Goal: Find specific page/section: Find specific page/section

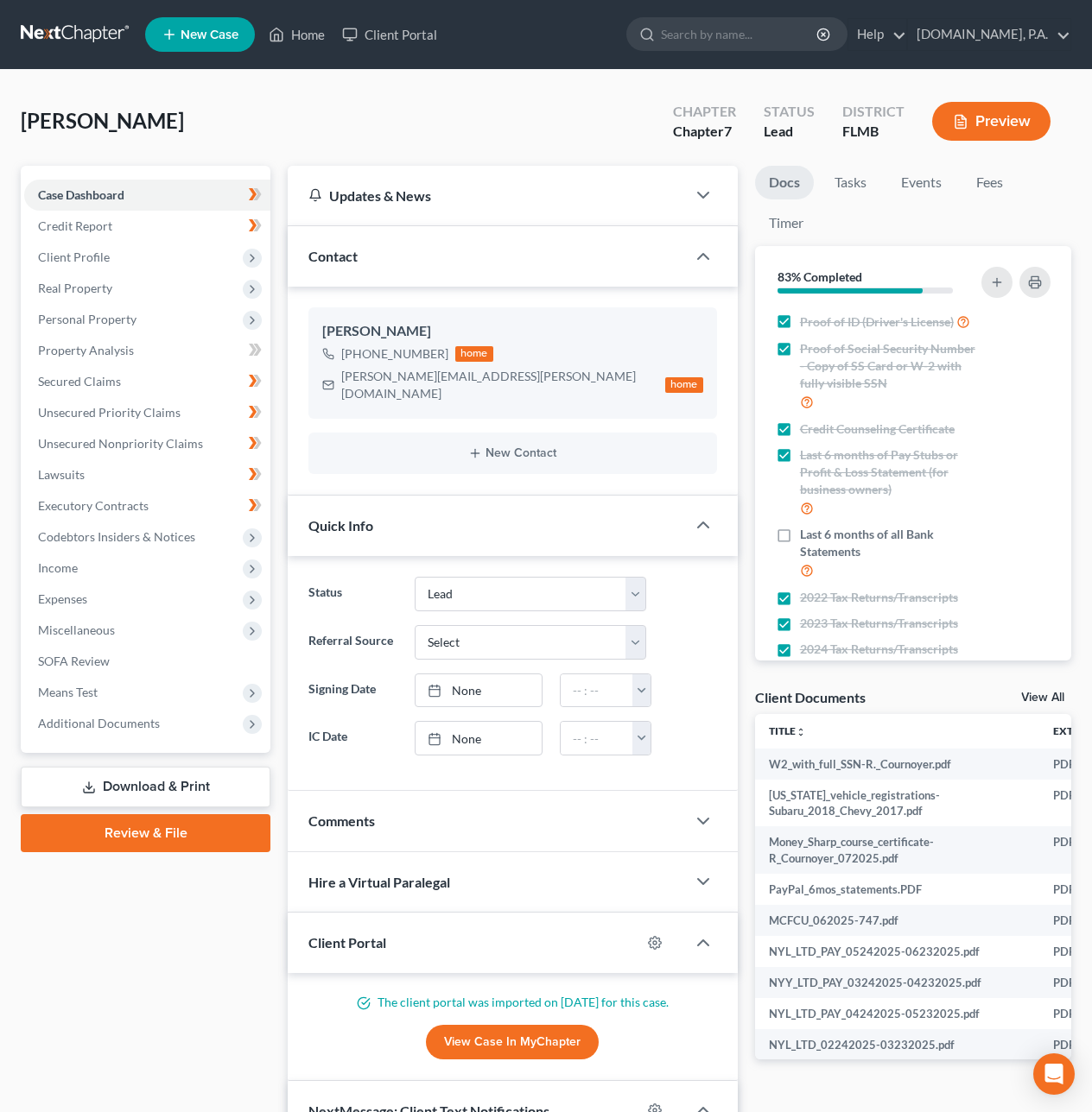
select select "4"
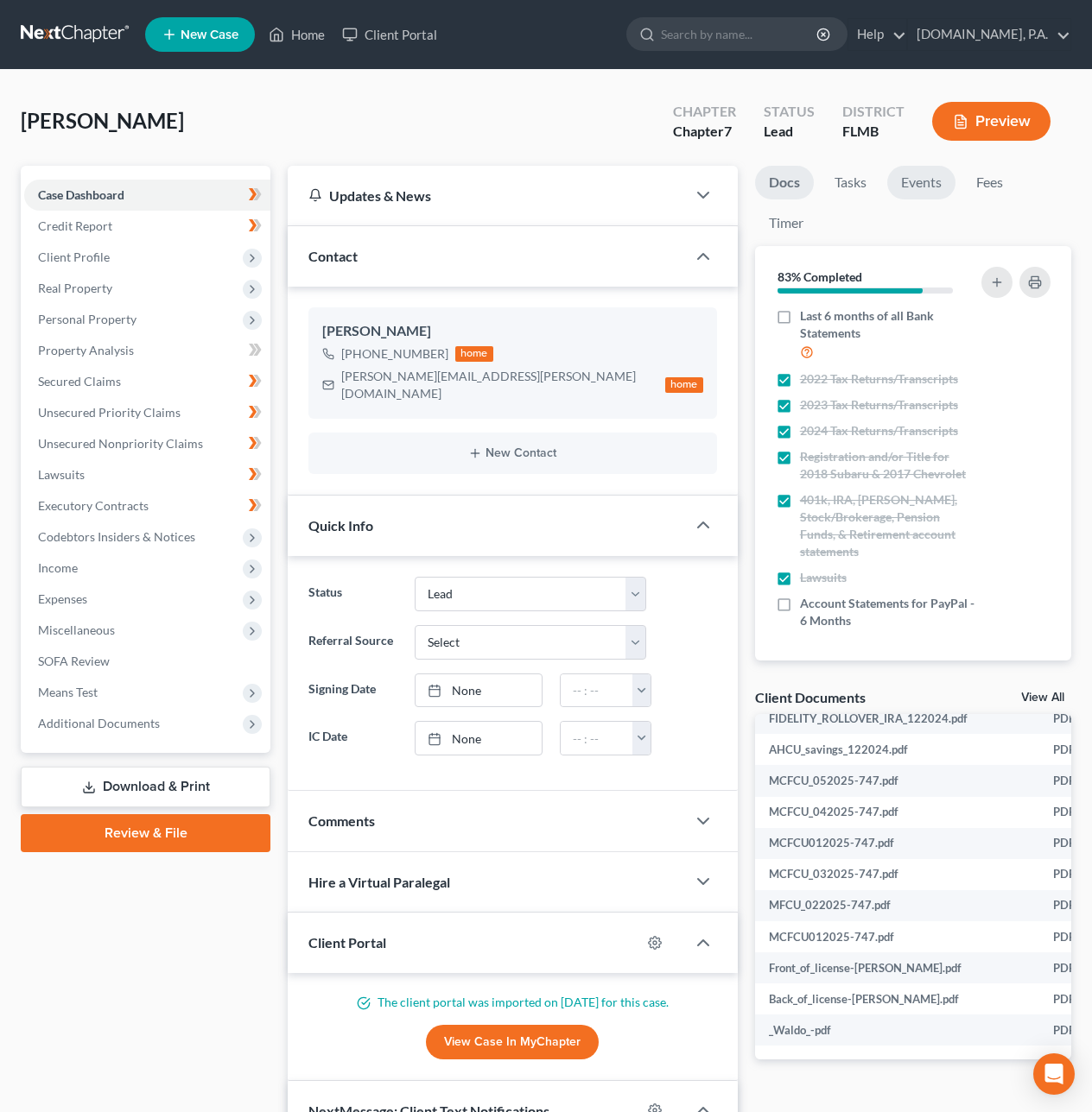
click at [910, 181] on link "Events" at bounding box center [921, 182] width 68 height 33
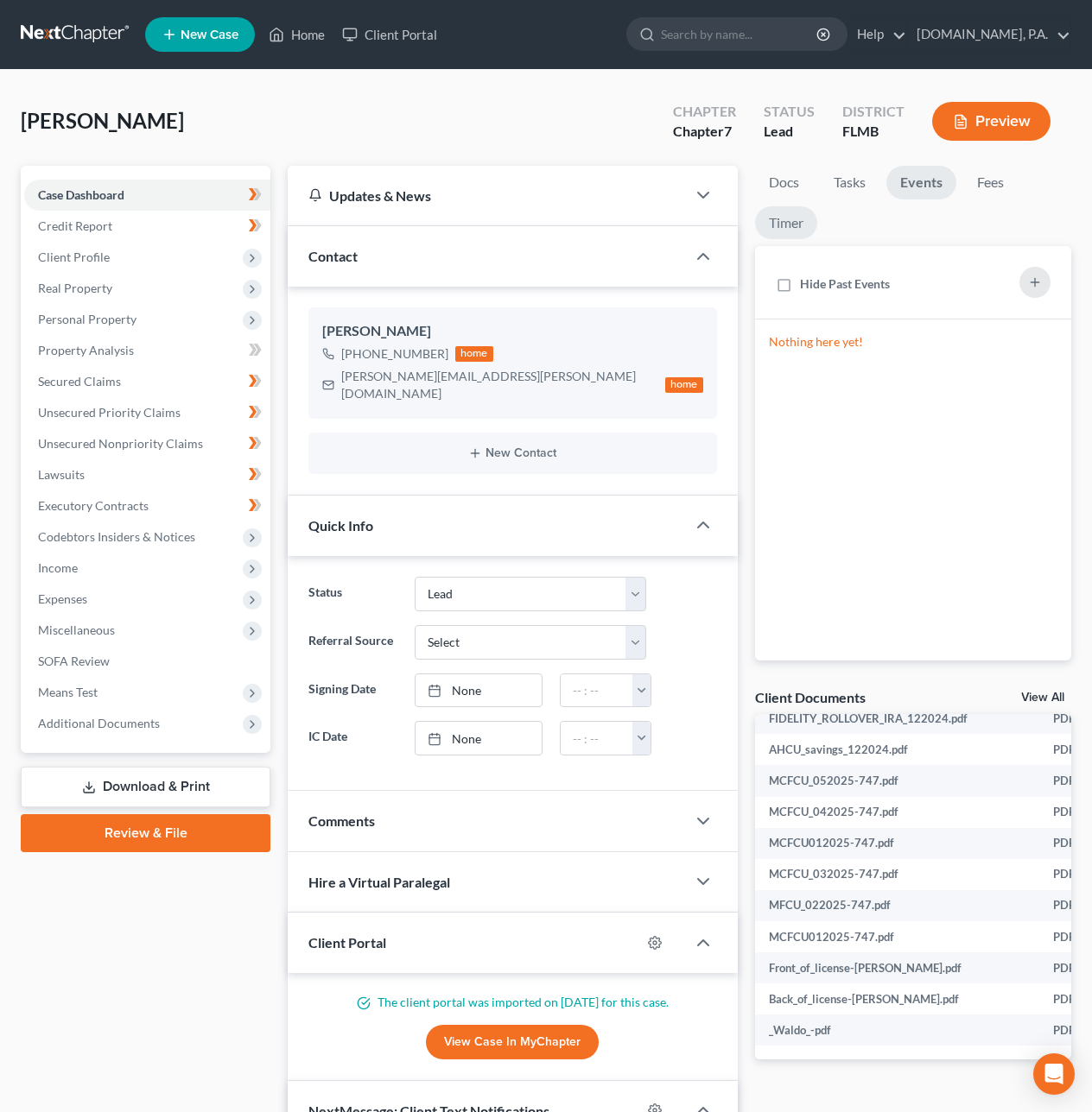
drag, startPoint x: 787, startPoint y: 225, endPoint x: 790, endPoint y: 248, distance: 23.2
click at [787, 226] on link "Timer" at bounding box center [786, 223] width 62 height 33
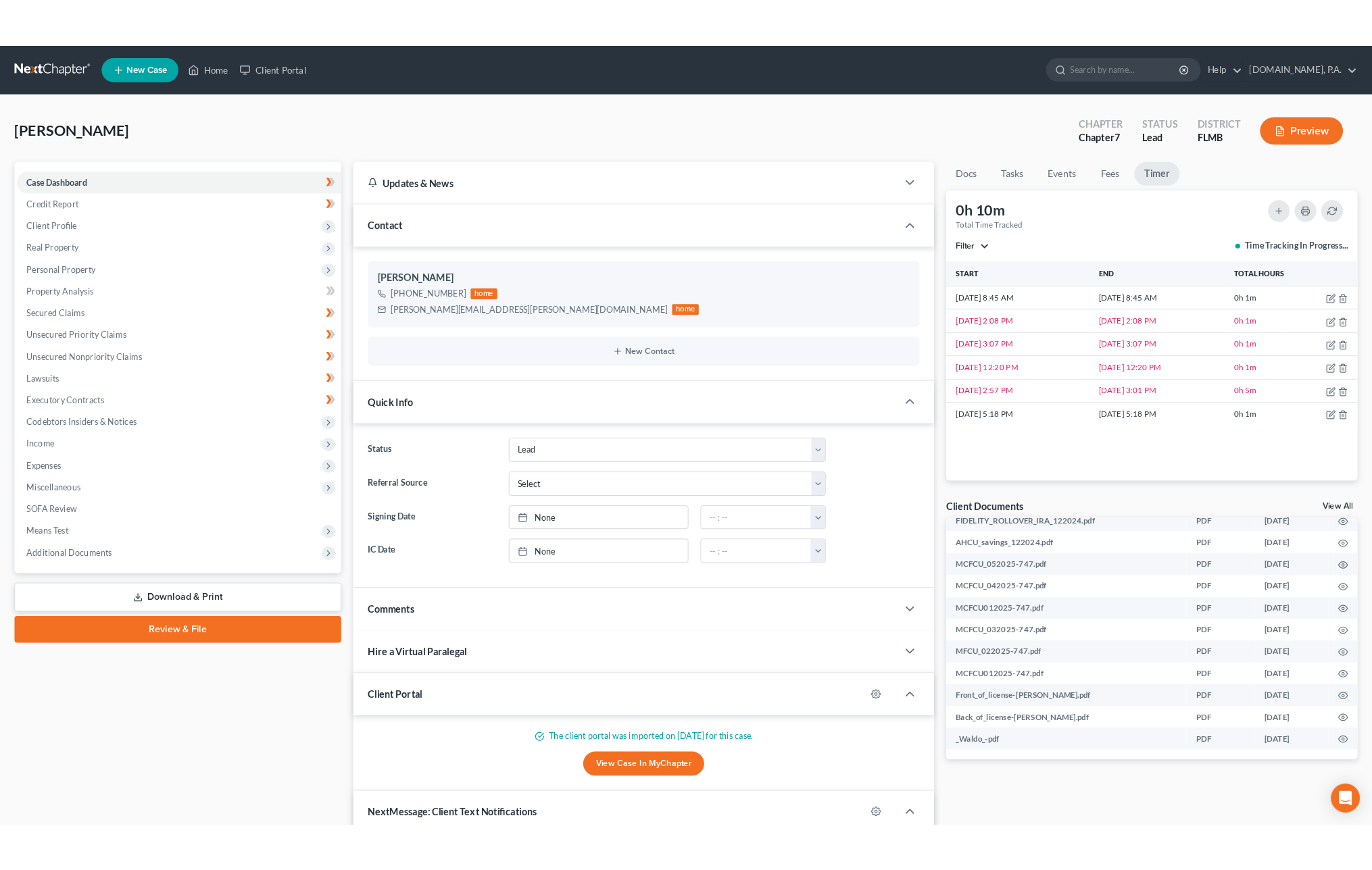
scroll to position [619, 0]
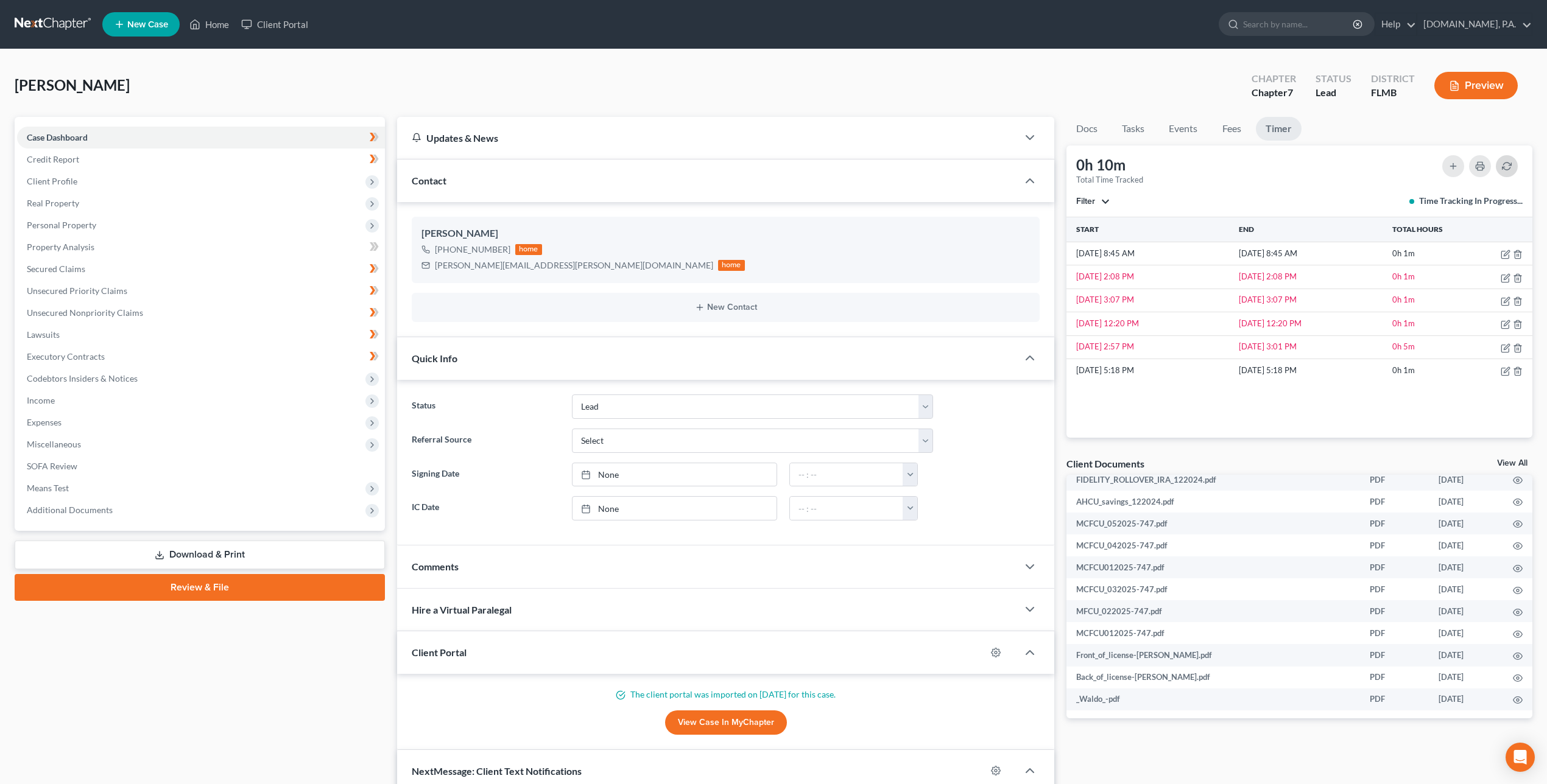
click at [769, 165] on icon "button" at bounding box center [1506, 166] width 10 height 10
click at [769, 278] on icon "button" at bounding box center [1506, 277] width 5 height 5
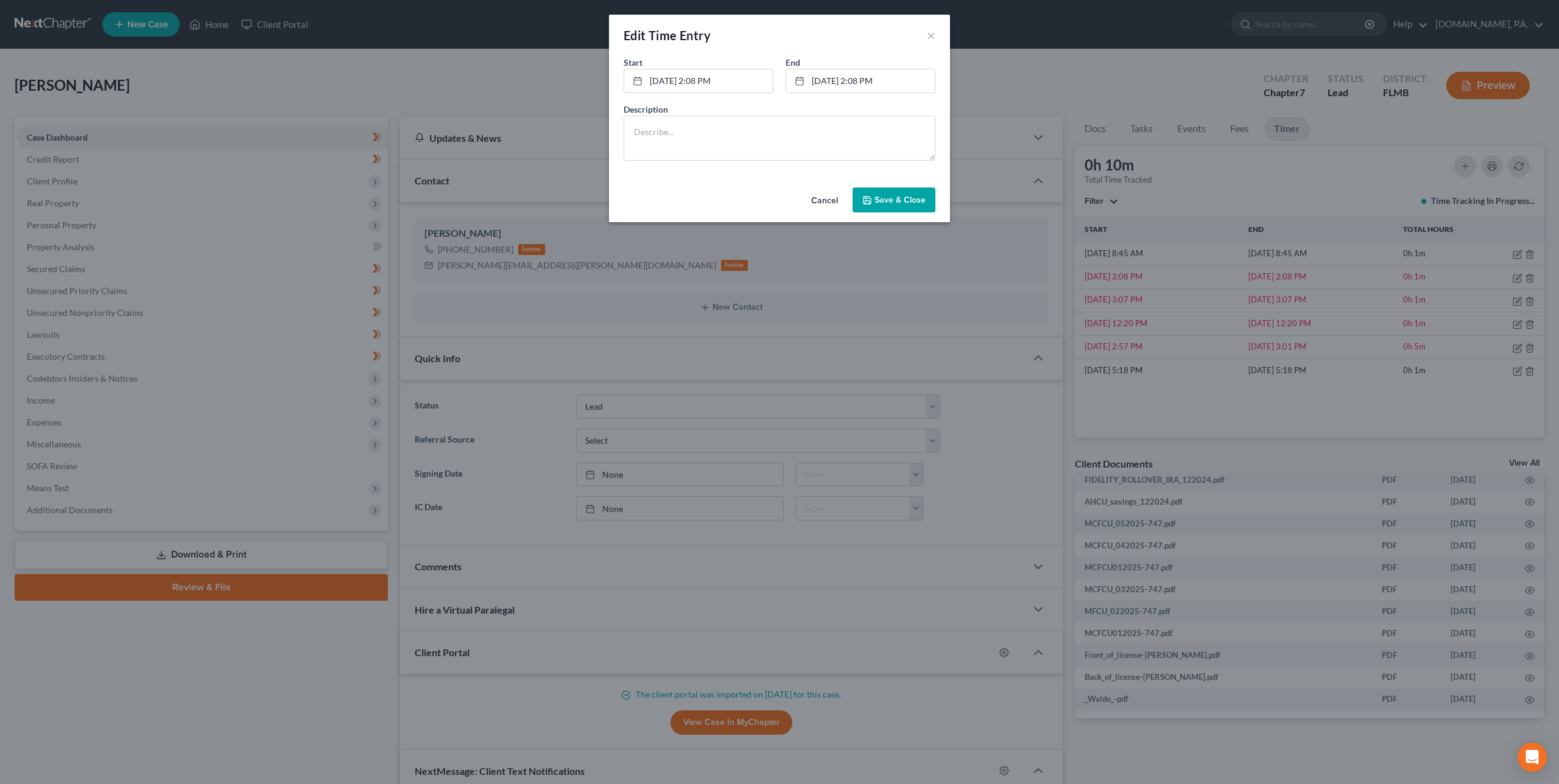
click at [769, 199] on button "Cancel" at bounding box center [824, 201] width 47 height 24
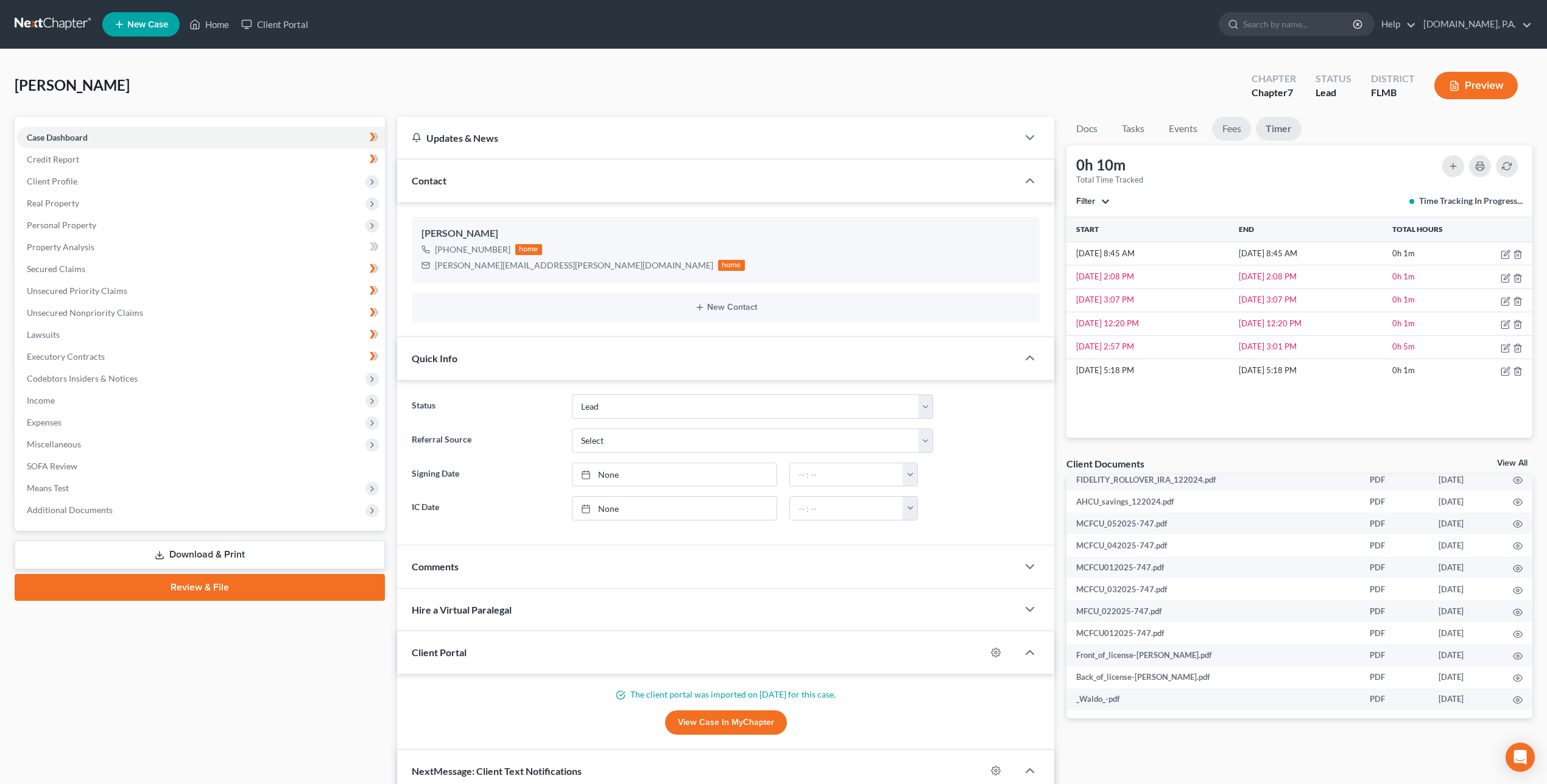
click at [769, 127] on link "Fees" at bounding box center [1231, 129] width 39 height 24
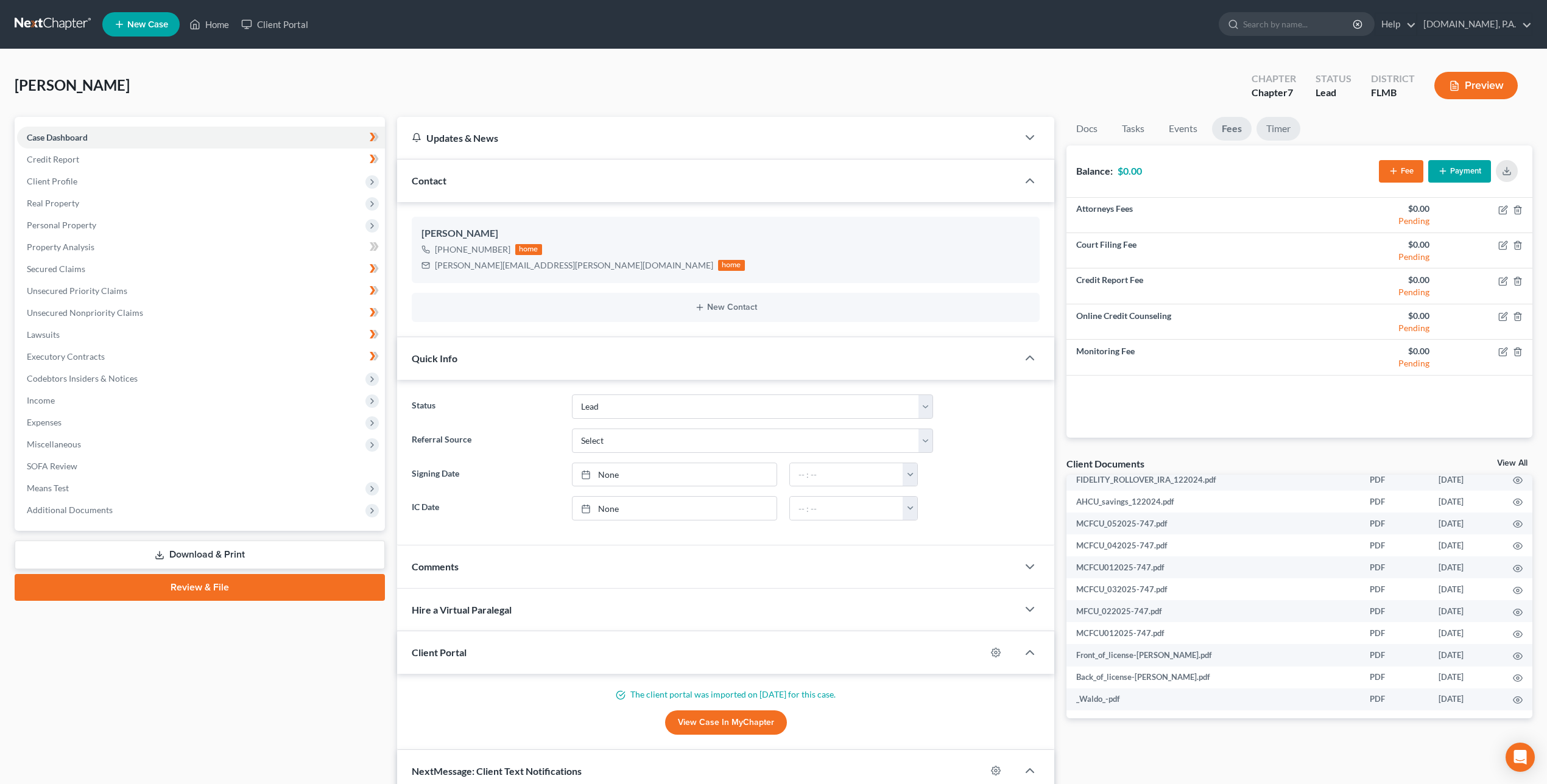
click at [769, 125] on link "Timer" at bounding box center [1278, 129] width 44 height 24
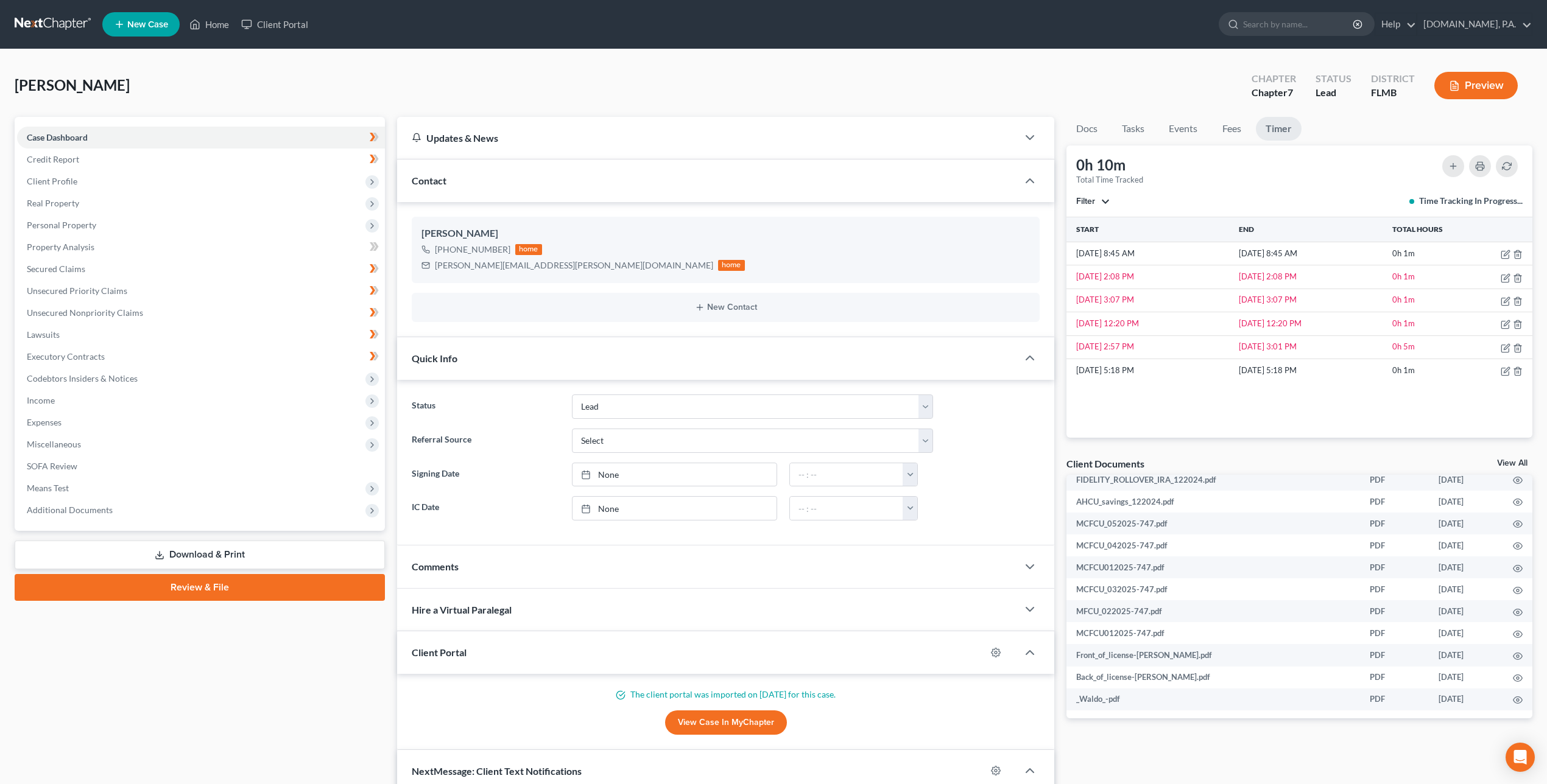
click at [769, 83] on button "Preview" at bounding box center [1475, 85] width 83 height 28
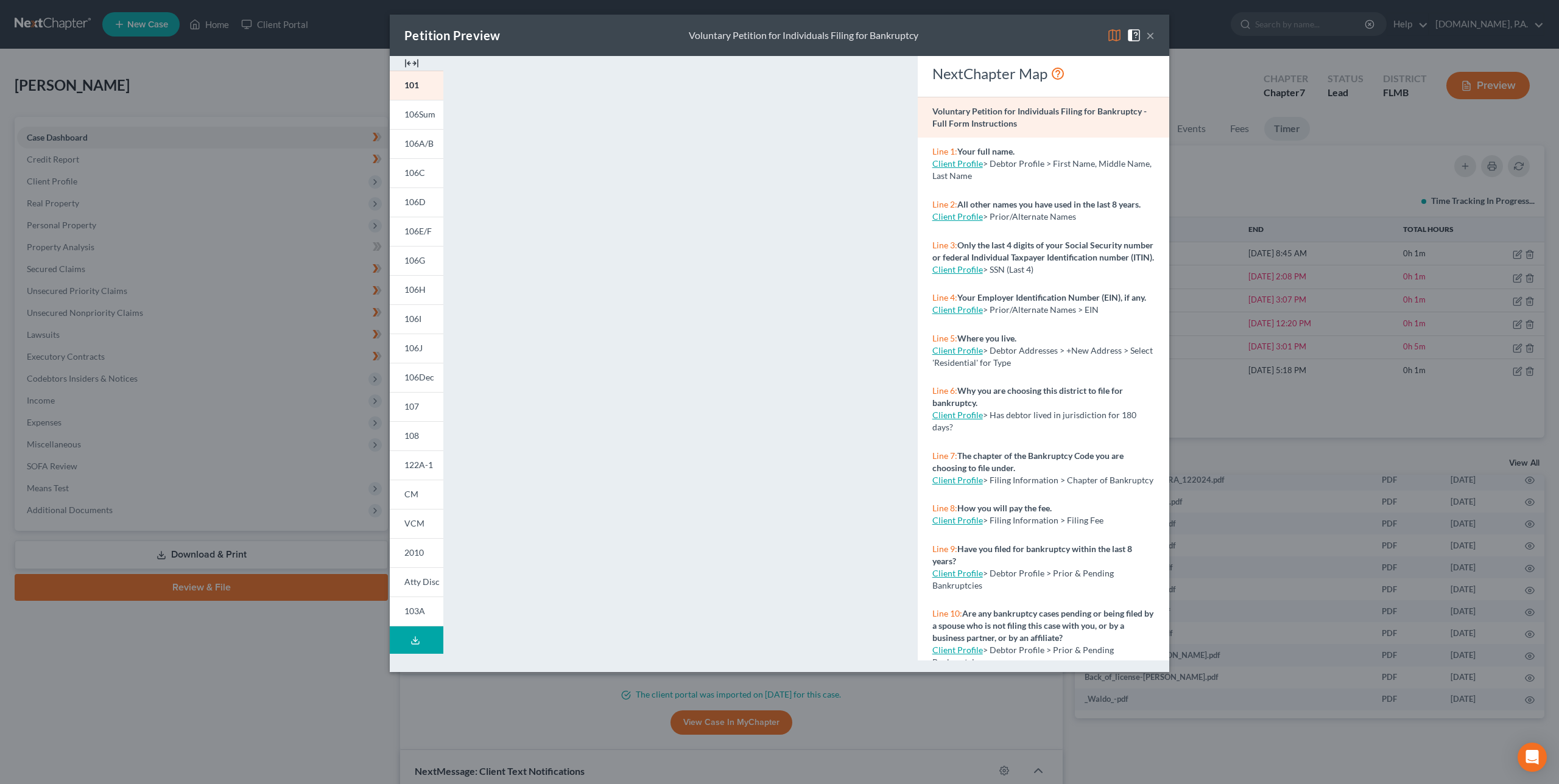
click at [769, 37] on button "×" at bounding box center [1150, 35] width 9 height 14
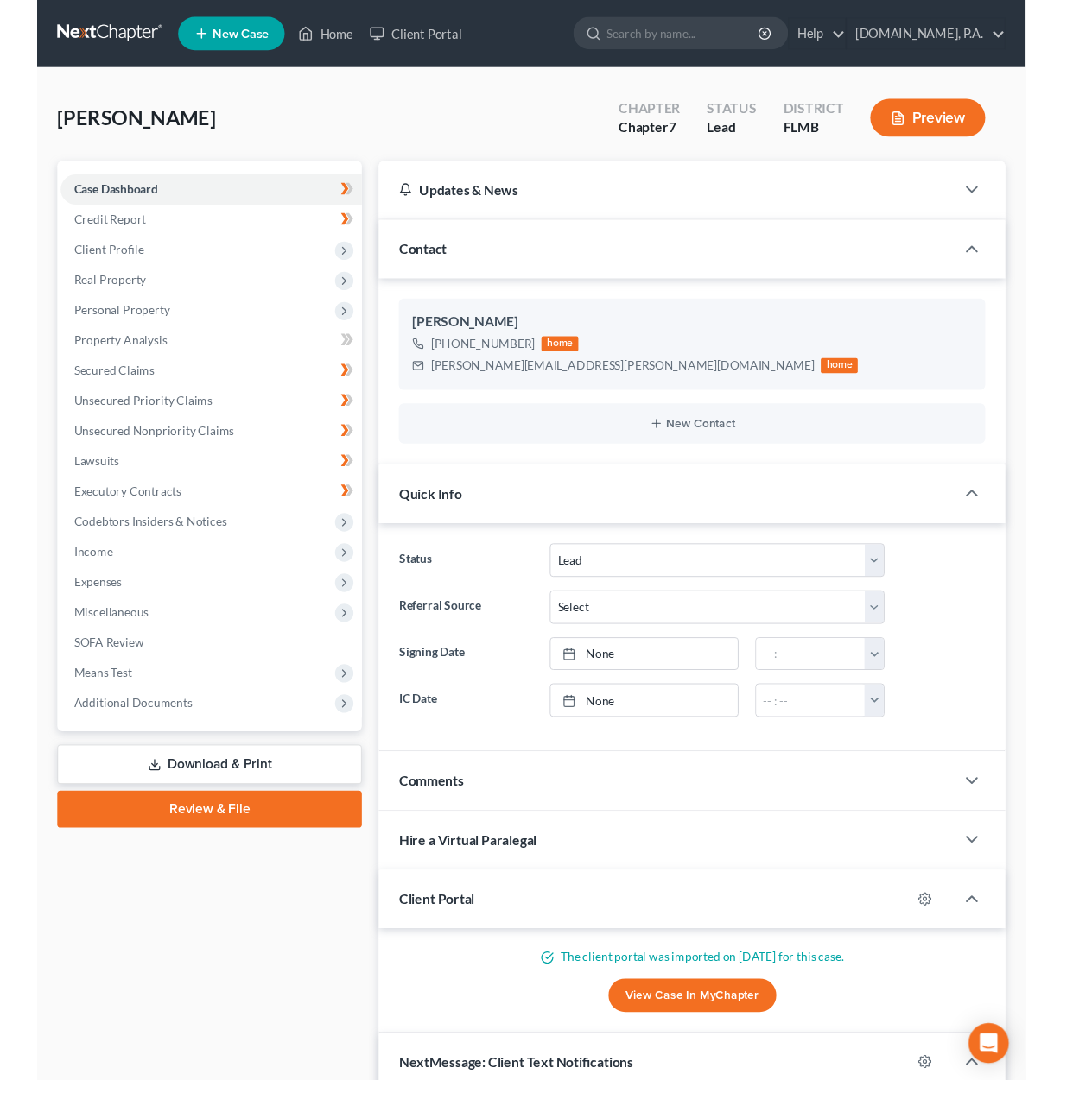
scroll to position [936, 0]
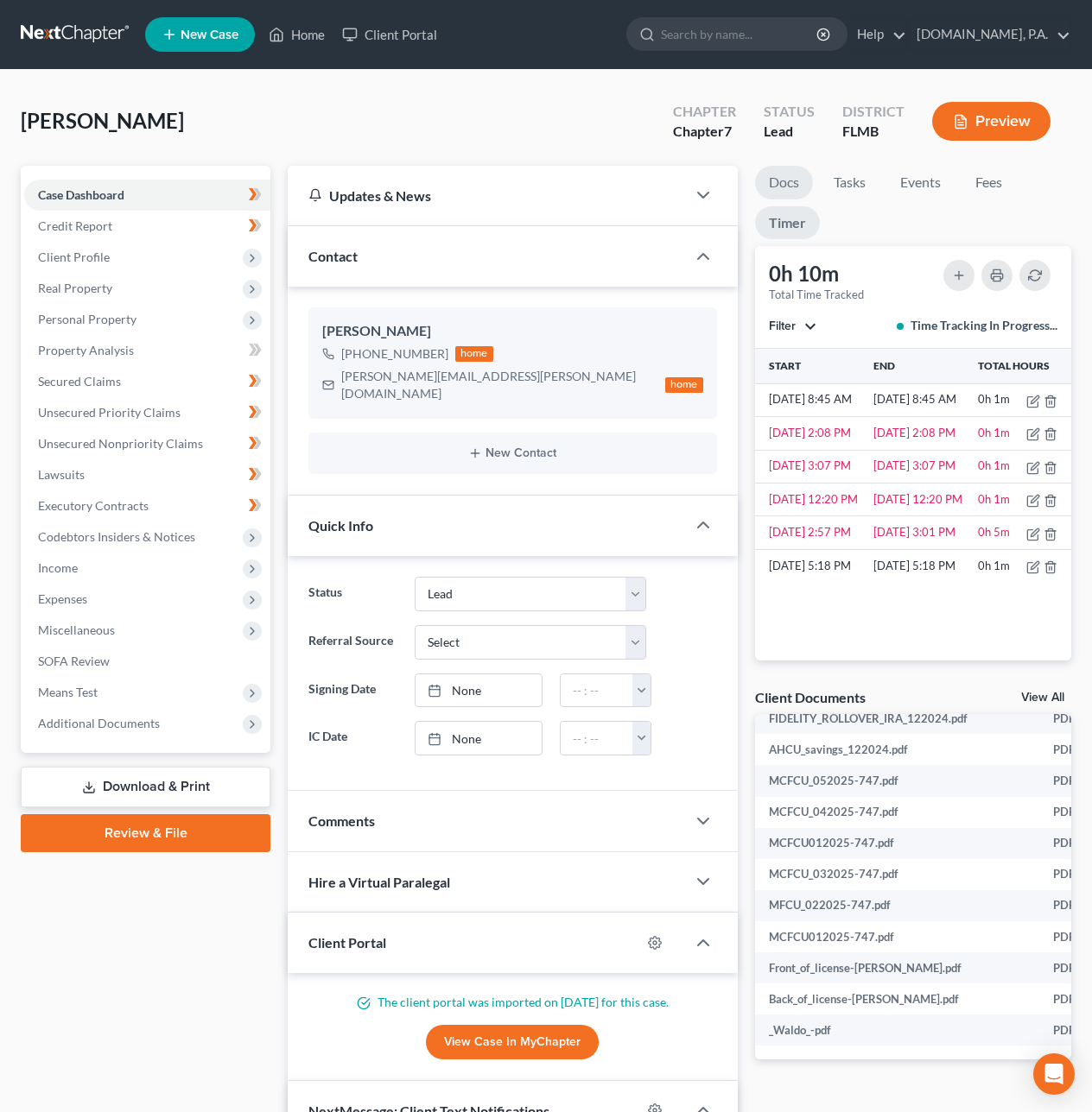
click at [779, 186] on link "Docs" at bounding box center [784, 182] width 58 height 33
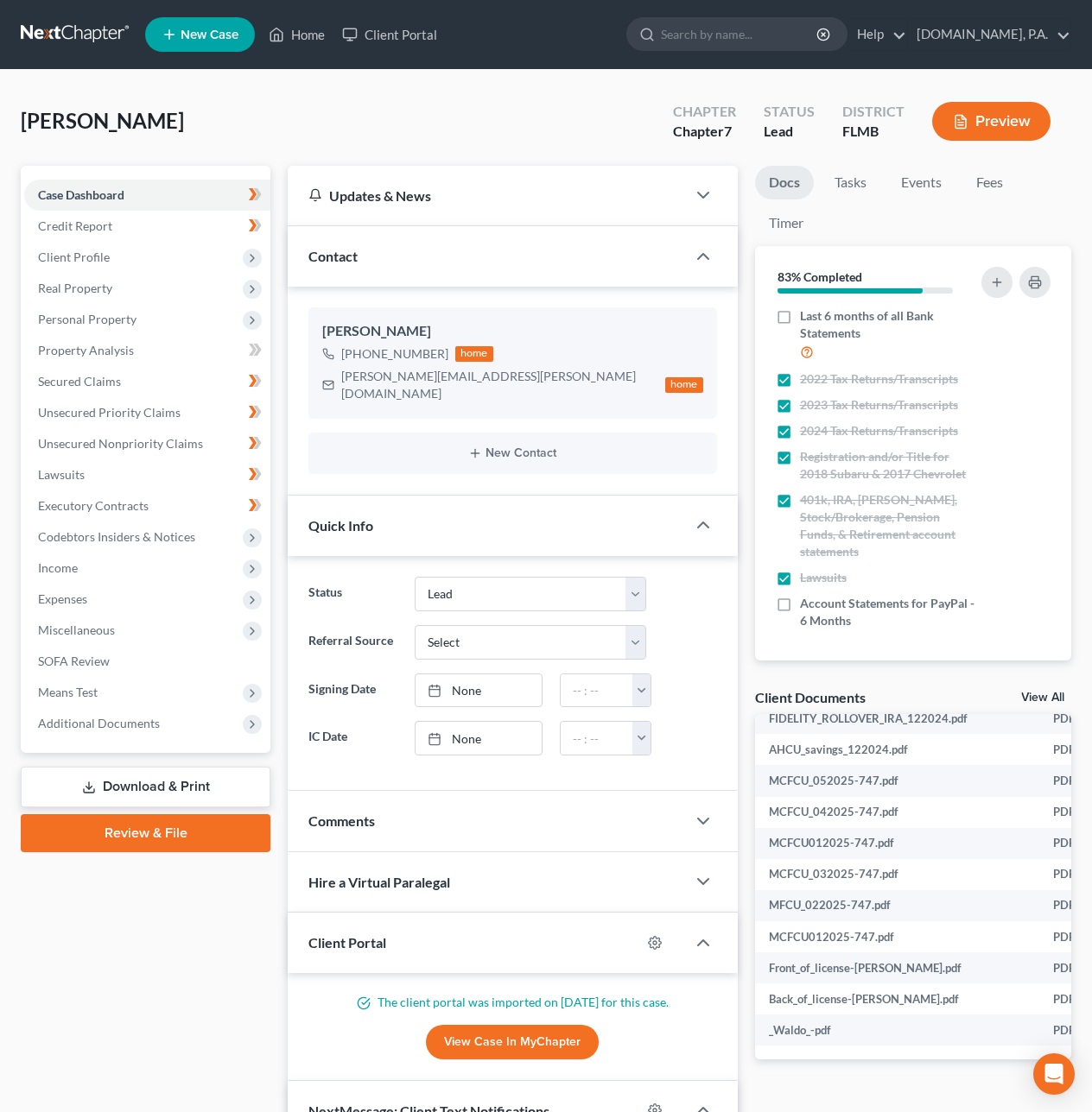
scroll to position [254, 0]
click at [74, 39] on link at bounding box center [75, 33] width 111 height 31
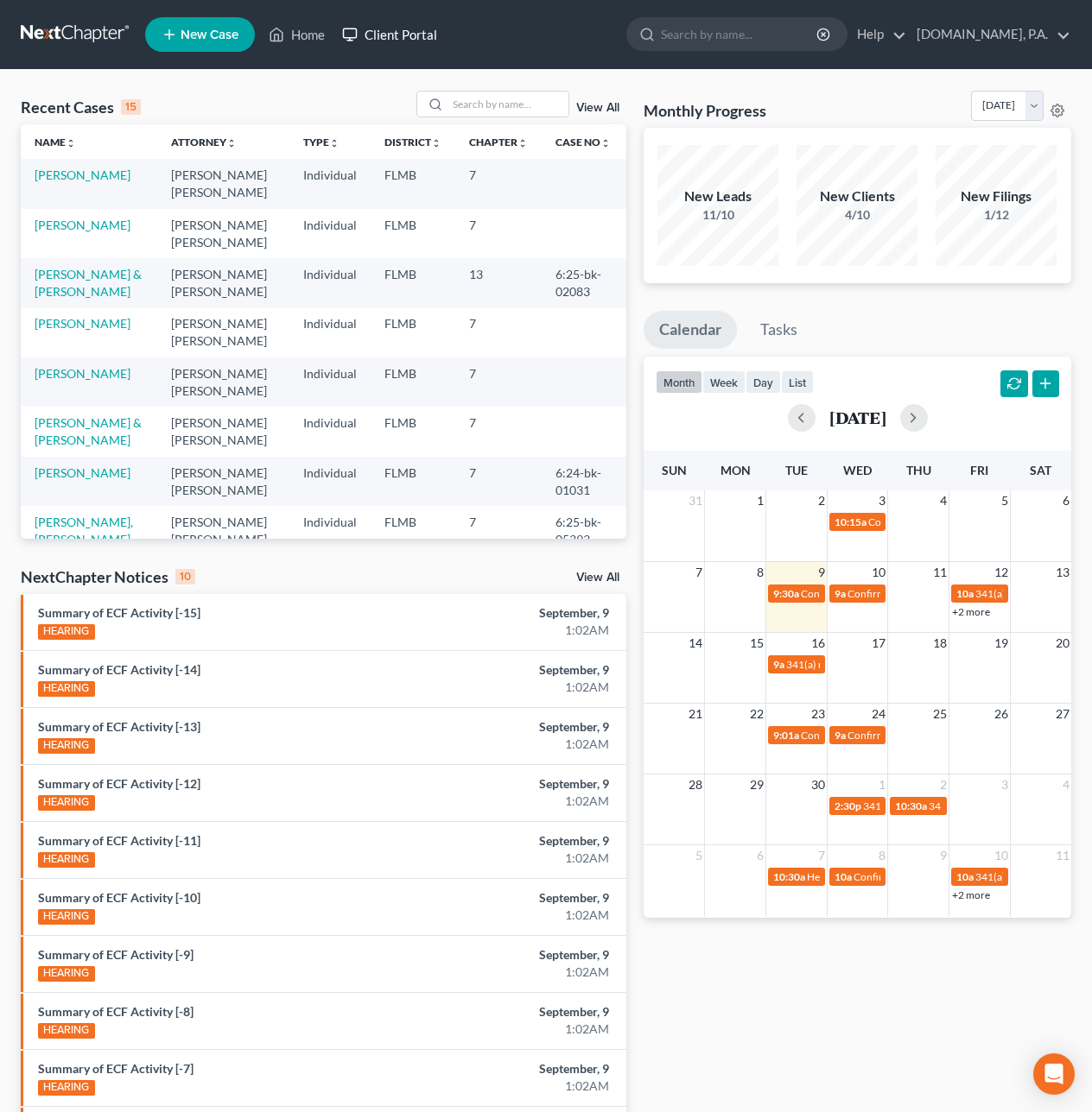
click at [404, 32] on link "Client Portal" at bounding box center [389, 33] width 113 height 31
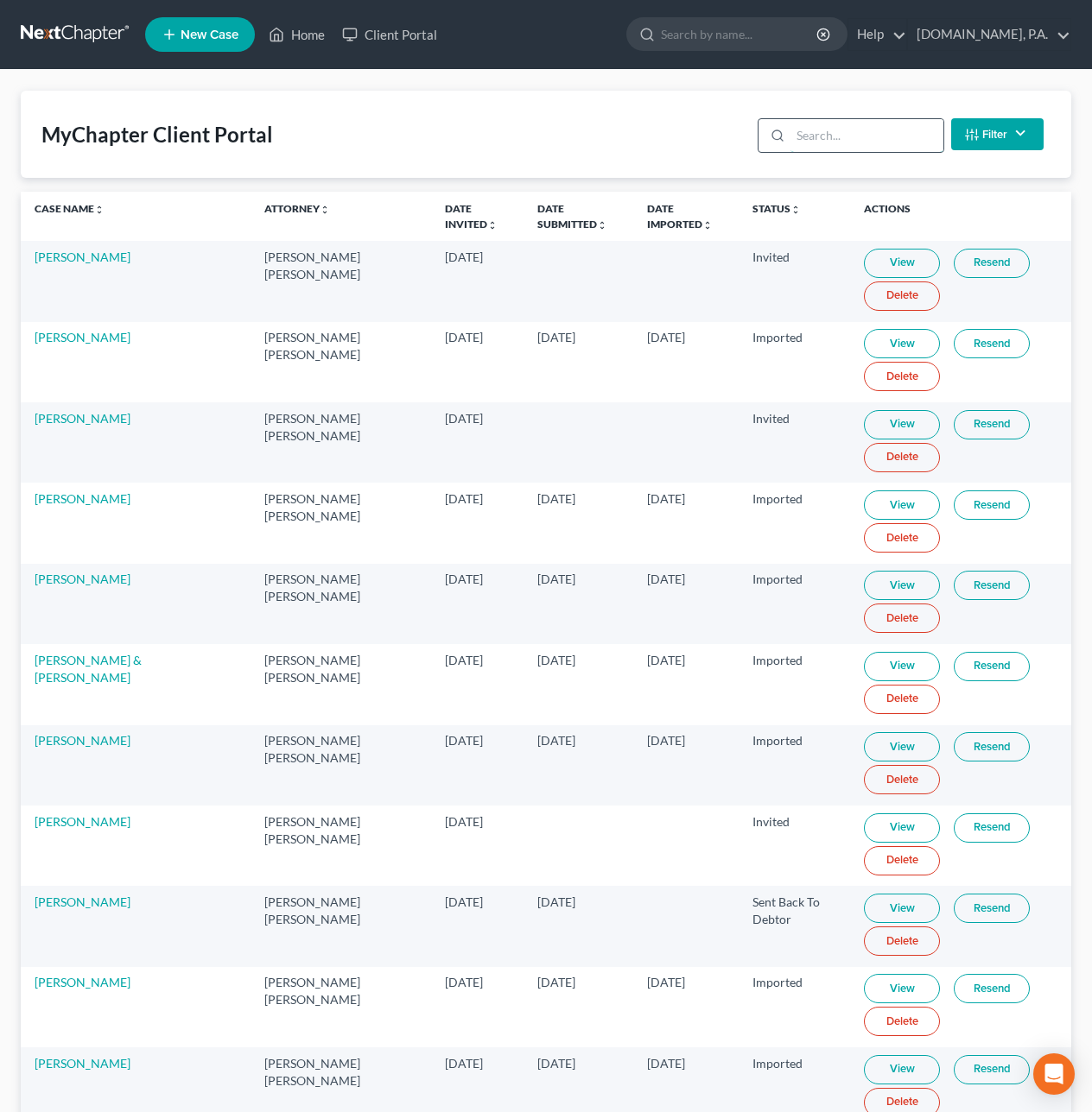
click at [812, 133] on input "search" at bounding box center [867, 135] width 153 height 33
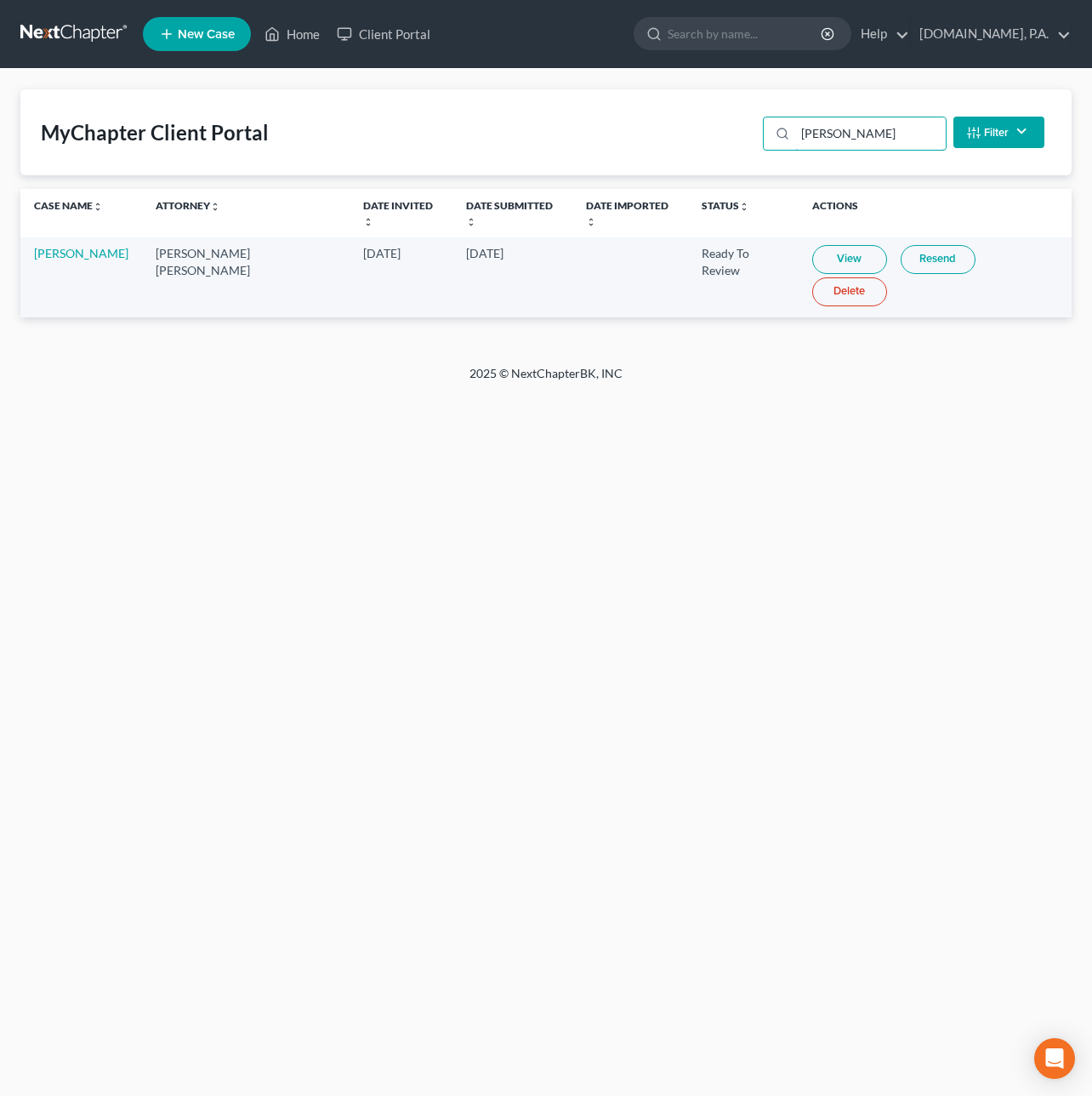
type input "bohan"
click at [812, 245] on link "View" at bounding box center [850, 260] width 75 height 29
click at [54, 29] on link at bounding box center [74, 33] width 109 height 30
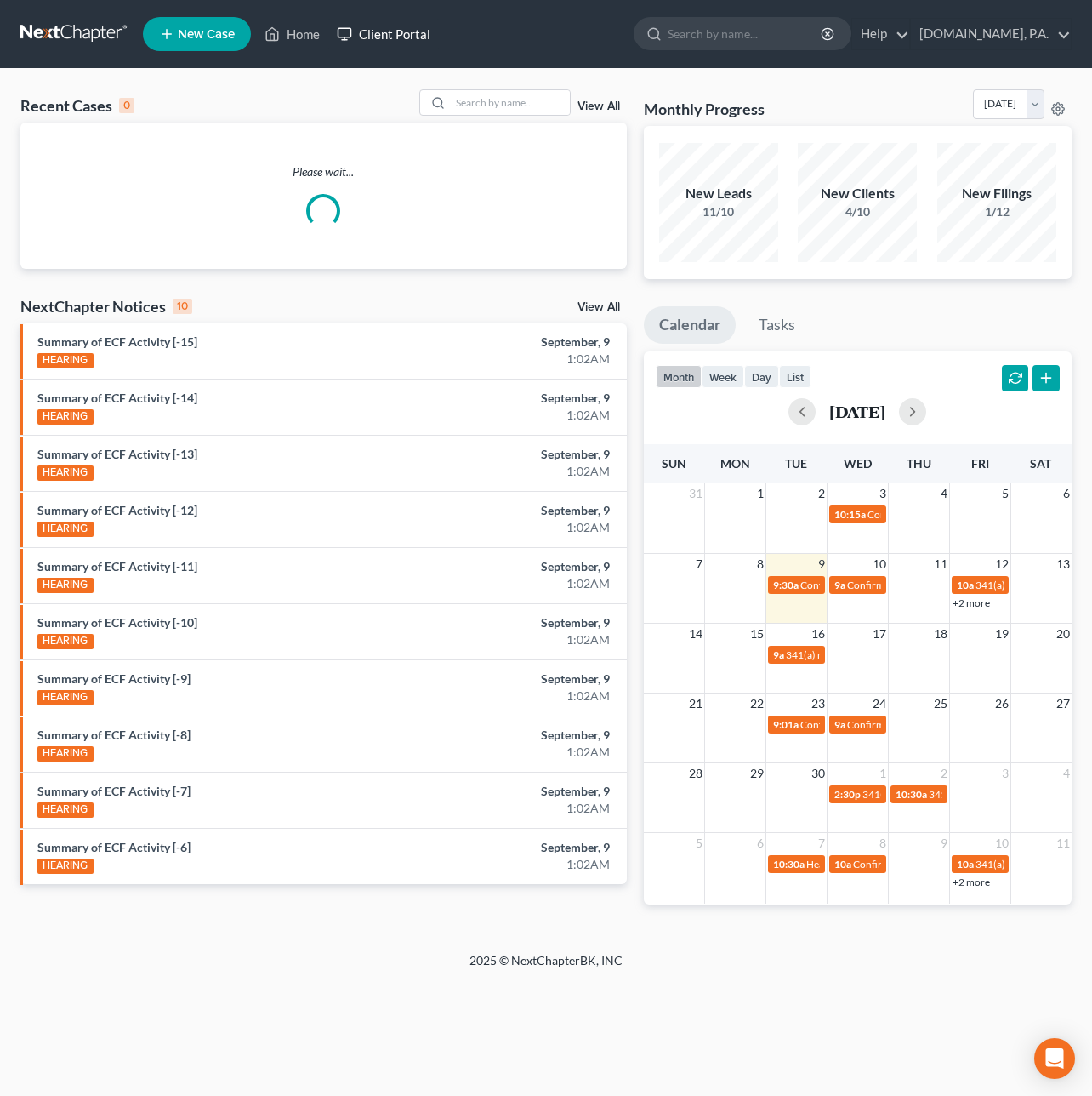
click at [391, 37] on link "Client Portal" at bounding box center [383, 33] width 111 height 30
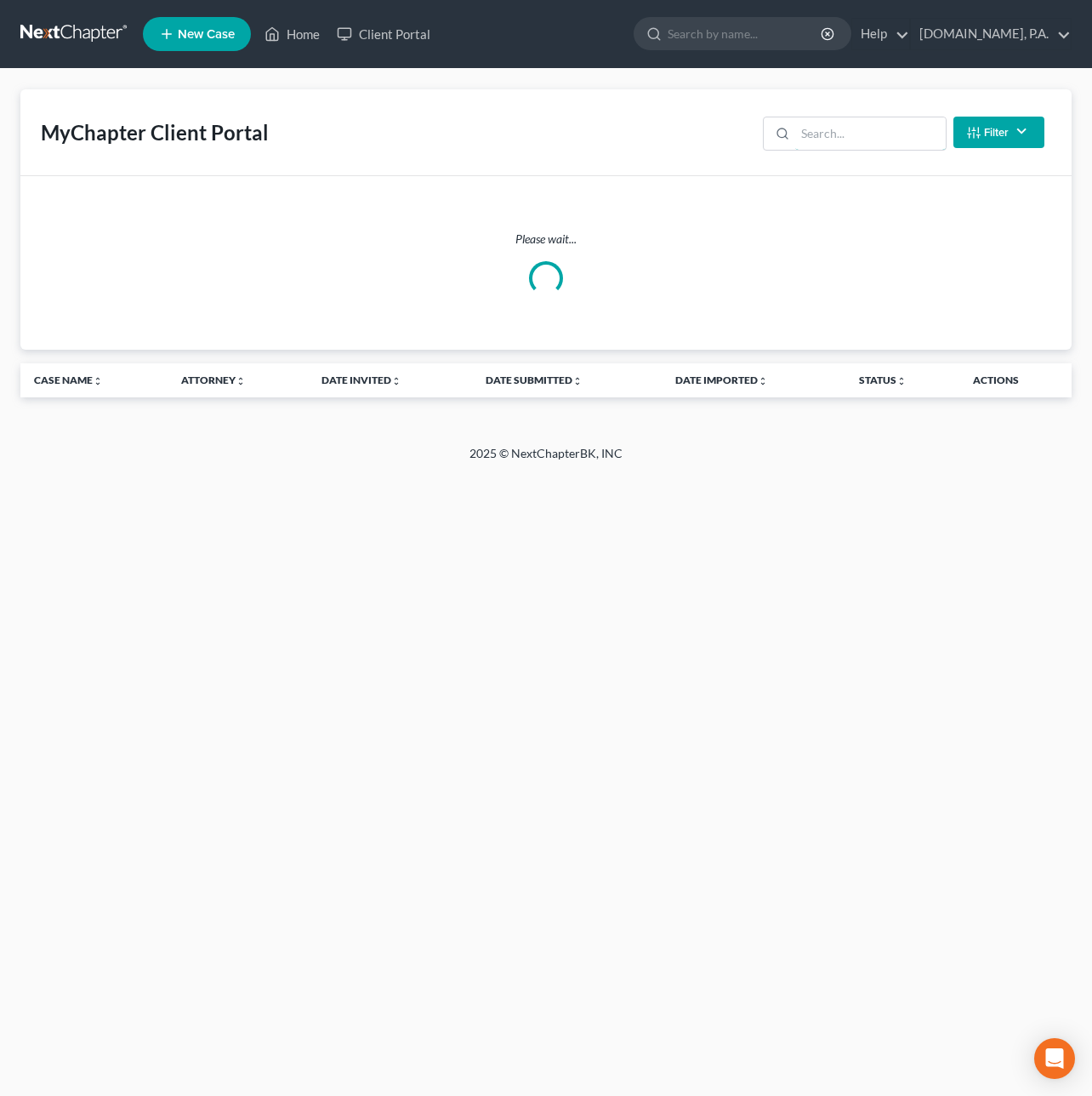
click at [840, 124] on input "search" at bounding box center [871, 133] width 150 height 32
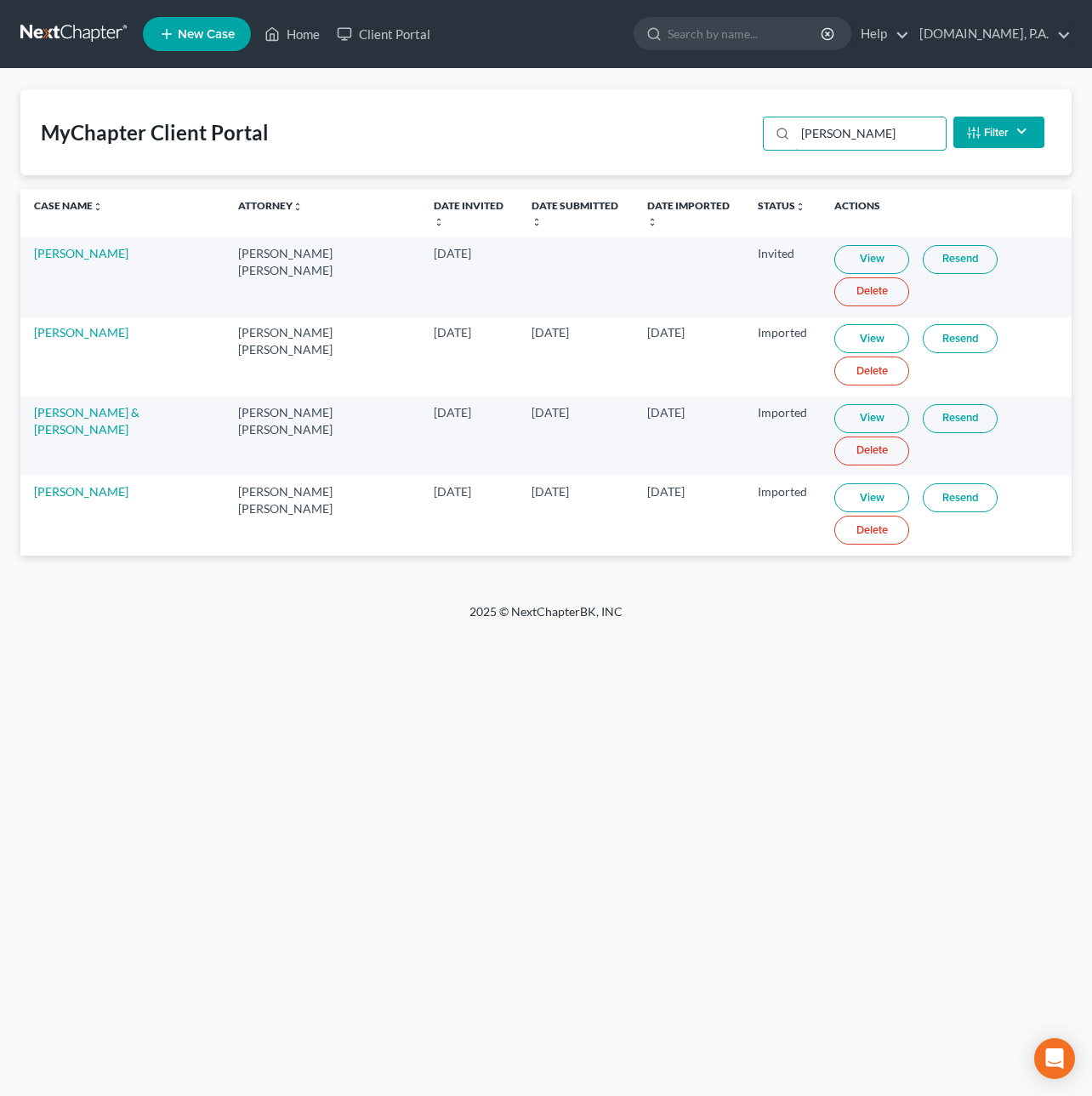
type input "Hernan"
click at [857, 254] on link "View" at bounding box center [872, 260] width 75 height 29
click at [926, 261] on link "Resend" at bounding box center [961, 260] width 75 height 29
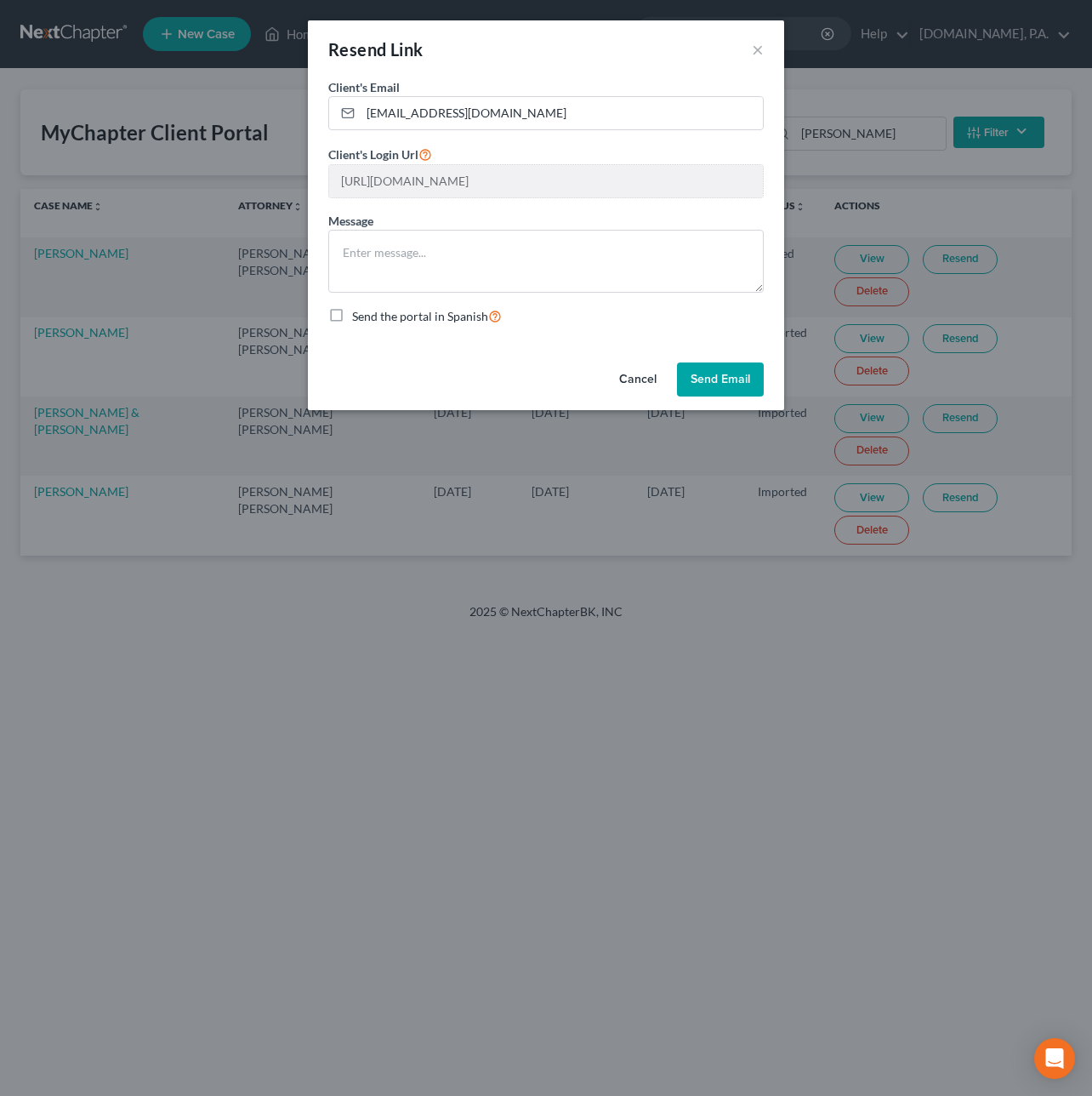
click at [633, 377] on button "Cancel" at bounding box center [638, 379] width 65 height 34
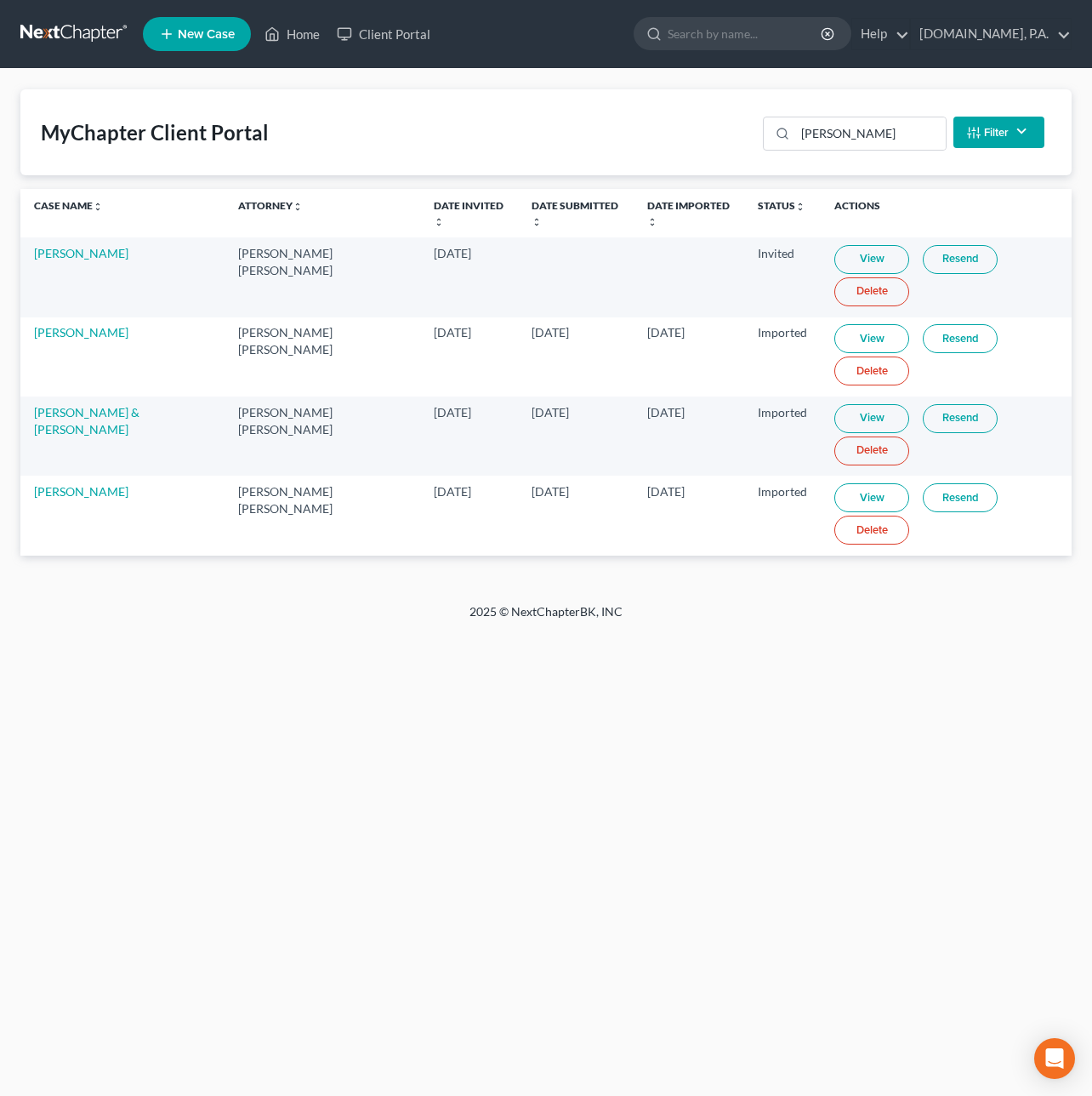
click at [85, 37] on link at bounding box center [74, 33] width 109 height 30
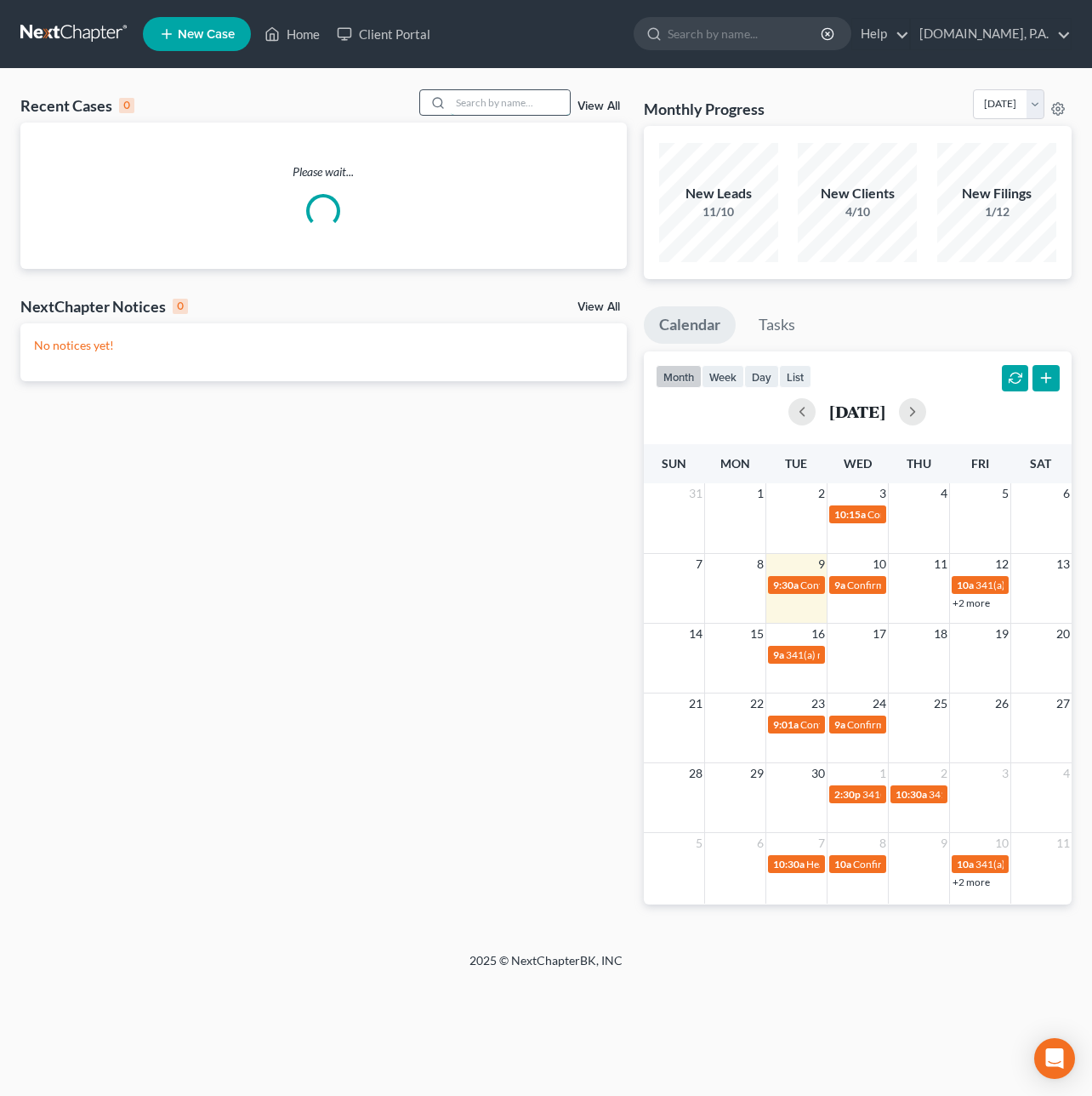
click at [466, 96] on input "search" at bounding box center [511, 102] width 119 height 25
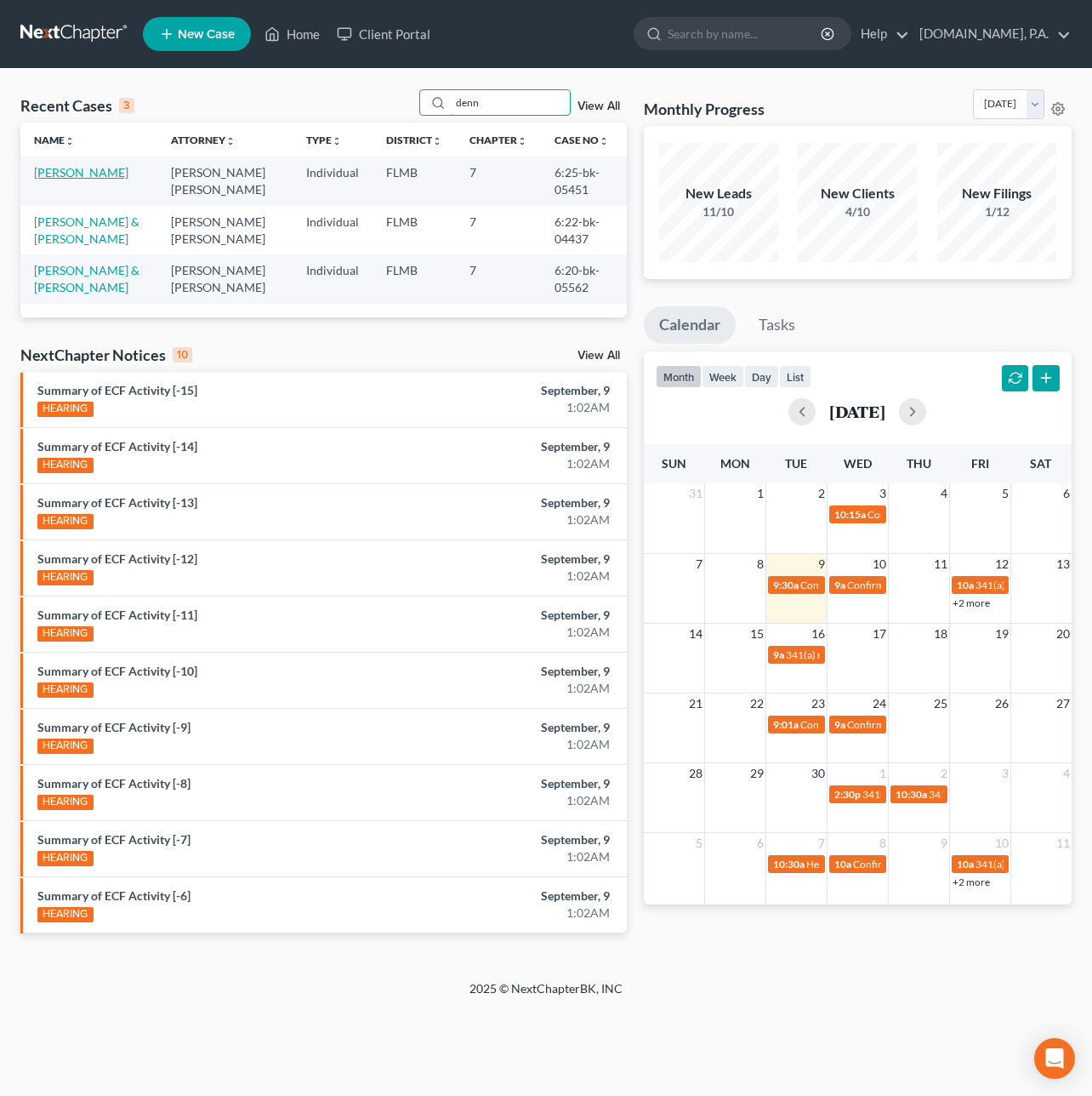
type input "denn"
click at [82, 177] on link "Denning, Michelle" at bounding box center [81, 172] width 94 height 15
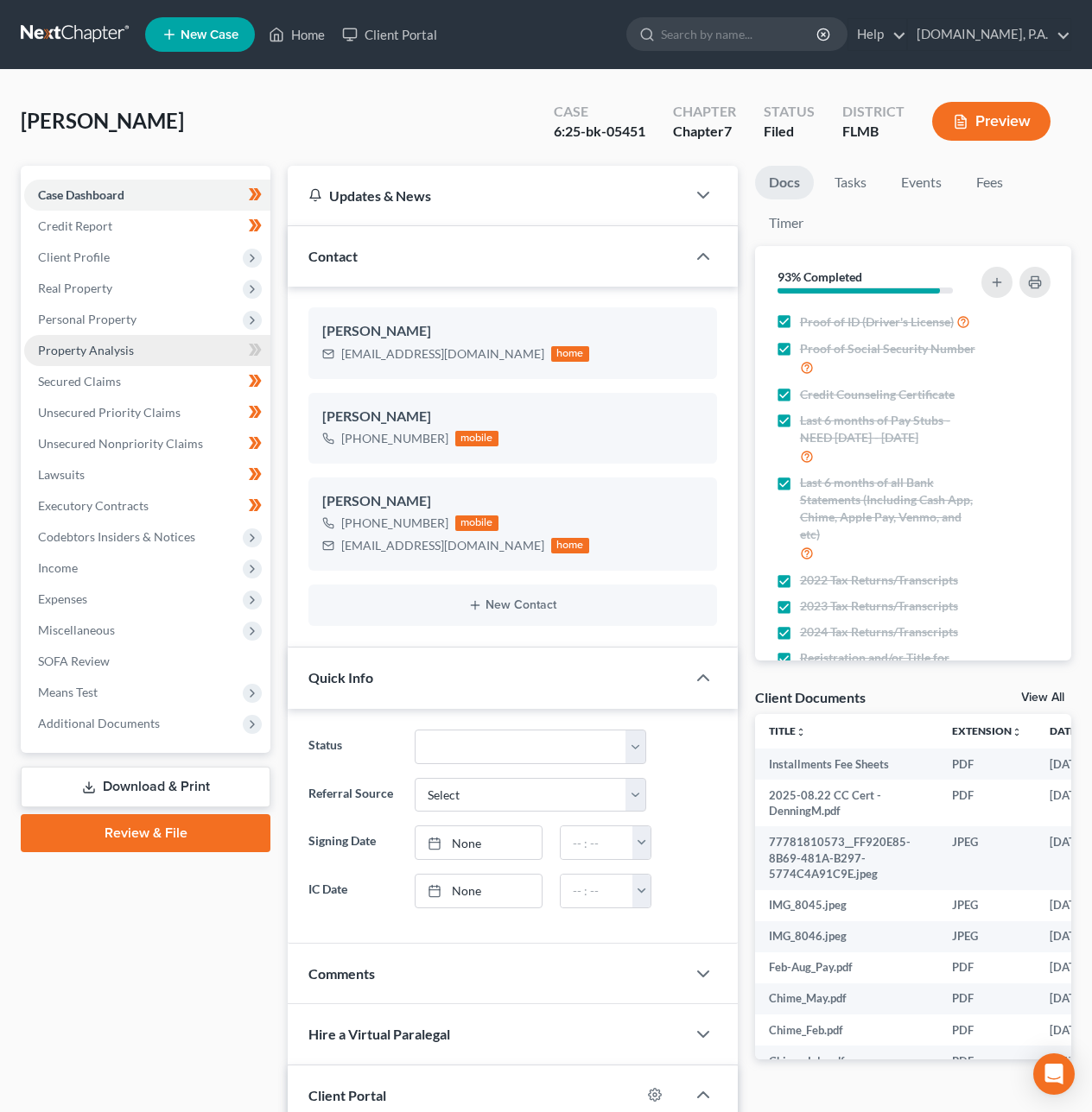
click at [126, 342] on span "Property Analysis" at bounding box center [86, 350] width 96 height 15
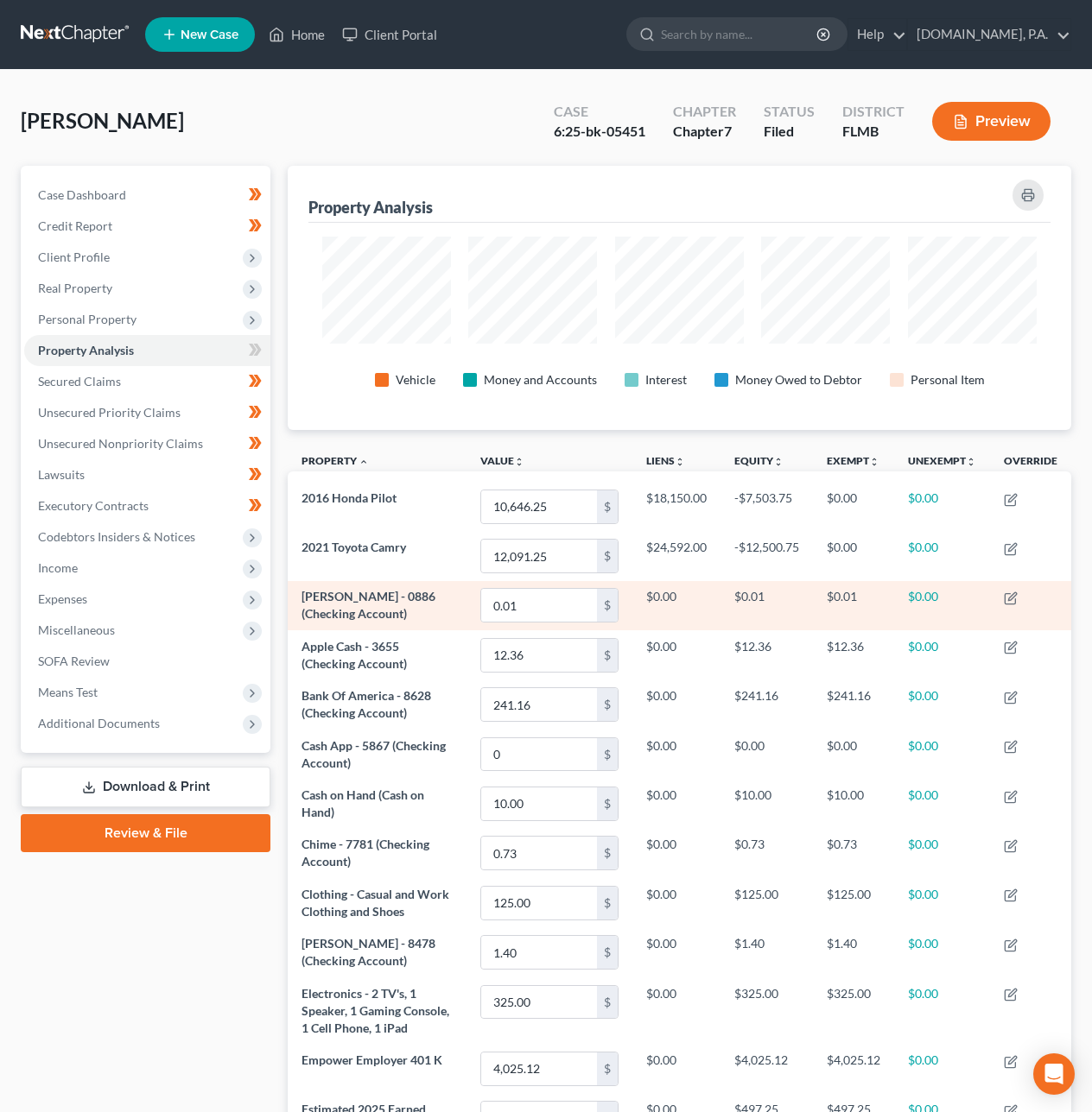
scroll to position [573, 0]
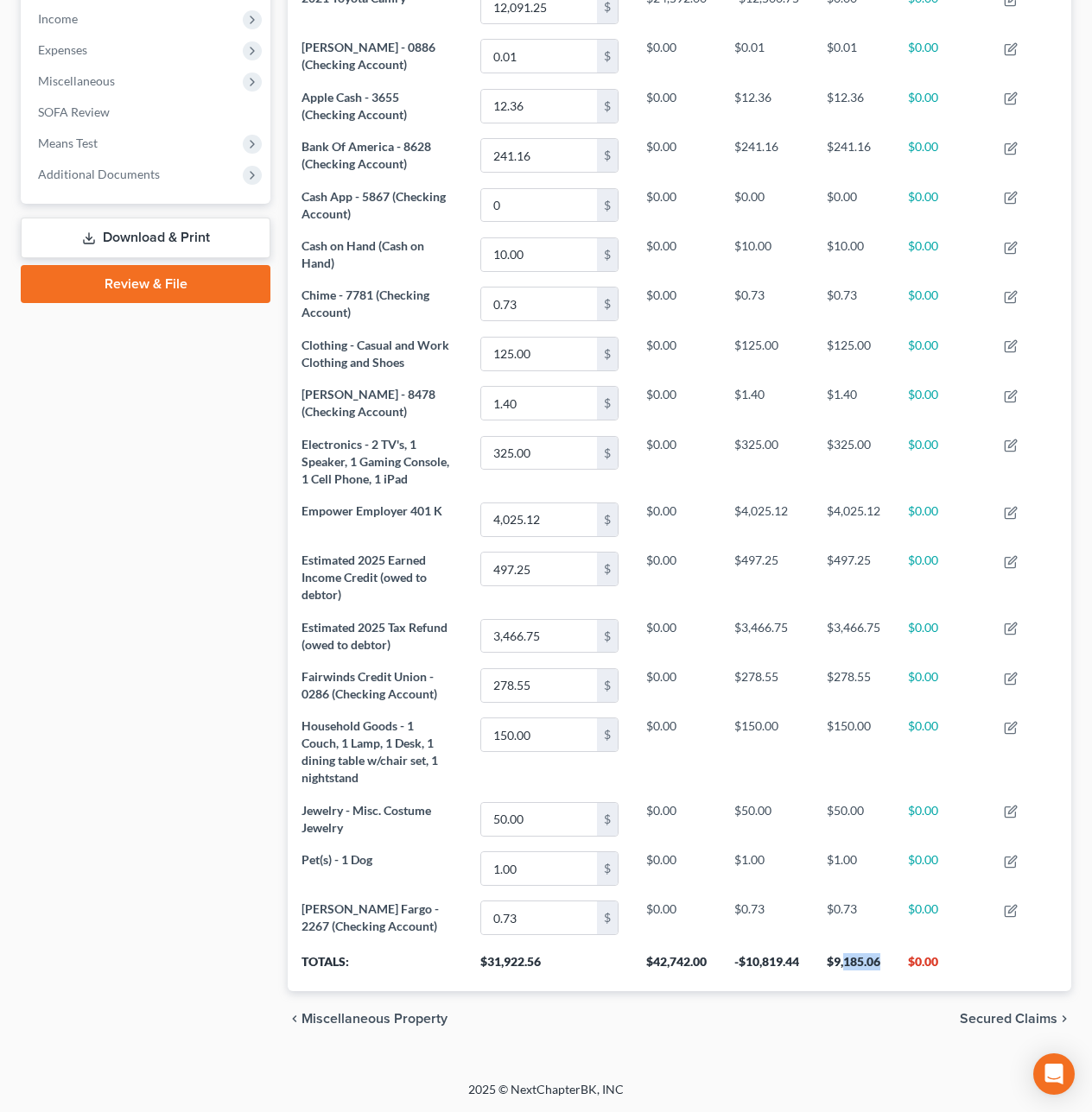
drag, startPoint x: 882, startPoint y: 958, endPoint x: 845, endPoint y: 958, distance: 37.0
click at [845, 958] on th "$9,185.06" at bounding box center [853, 967] width 81 height 48
copy th "185.06"
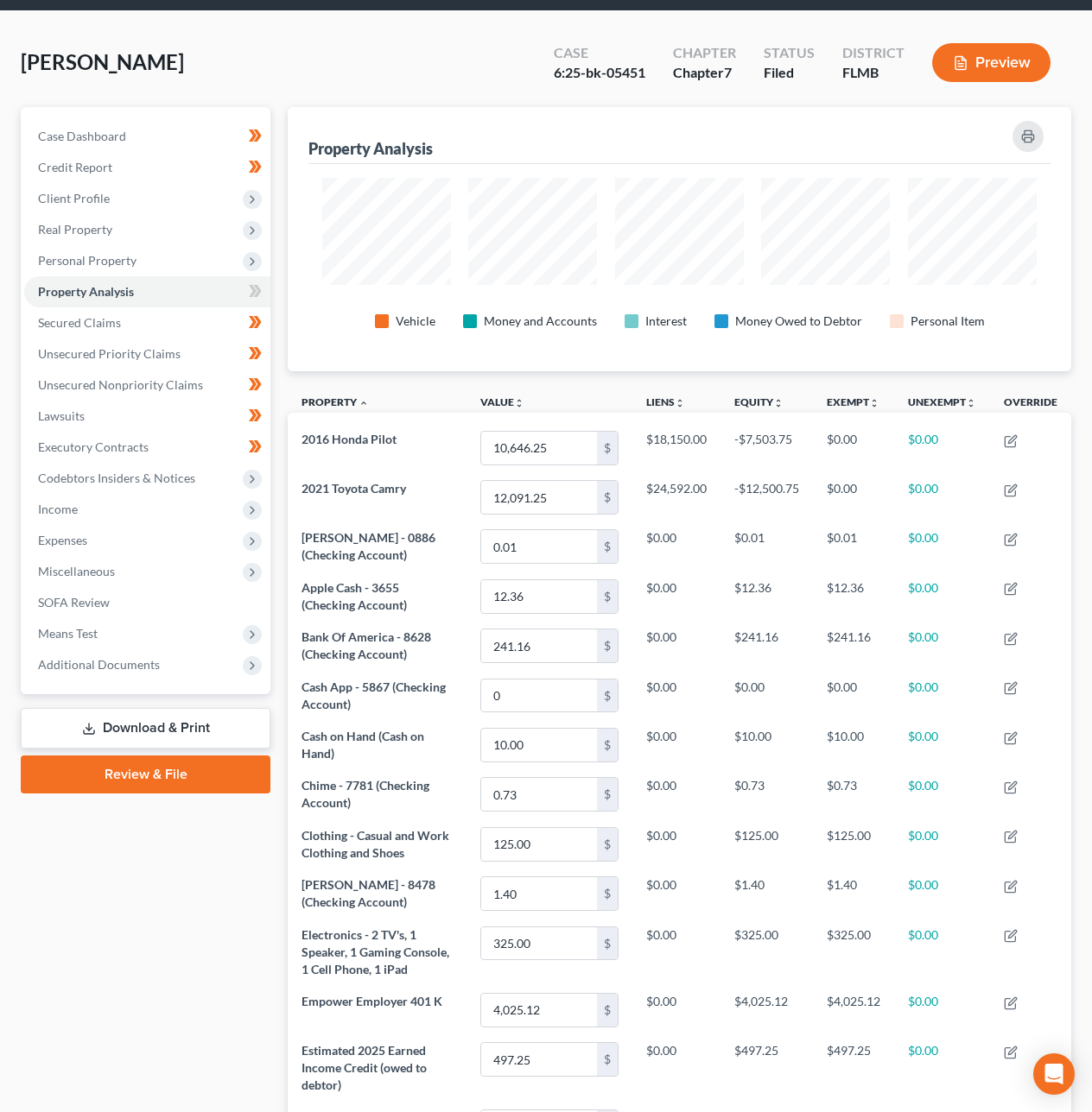
scroll to position [0, 0]
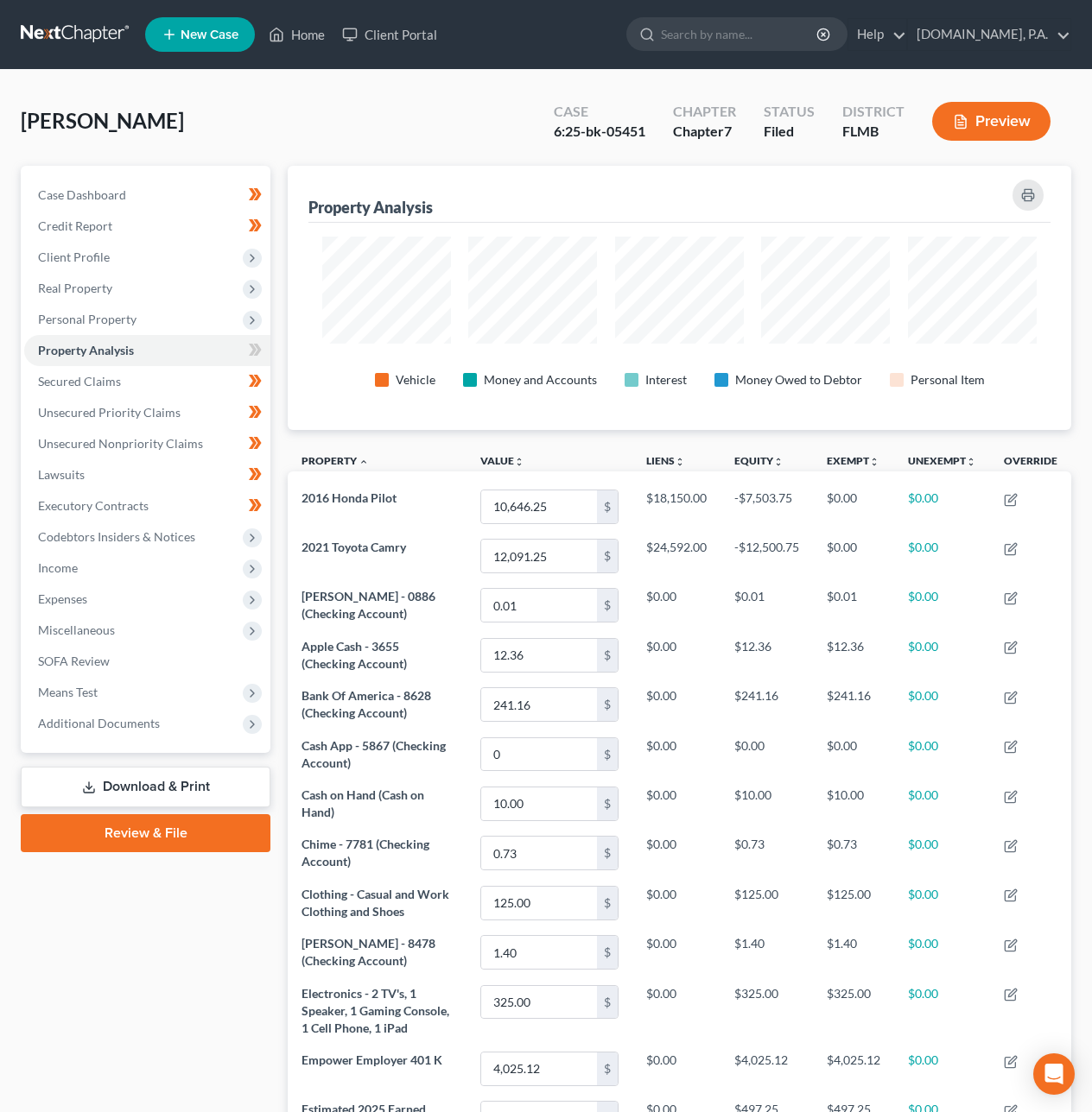
click at [88, 33] on link at bounding box center [75, 33] width 111 height 31
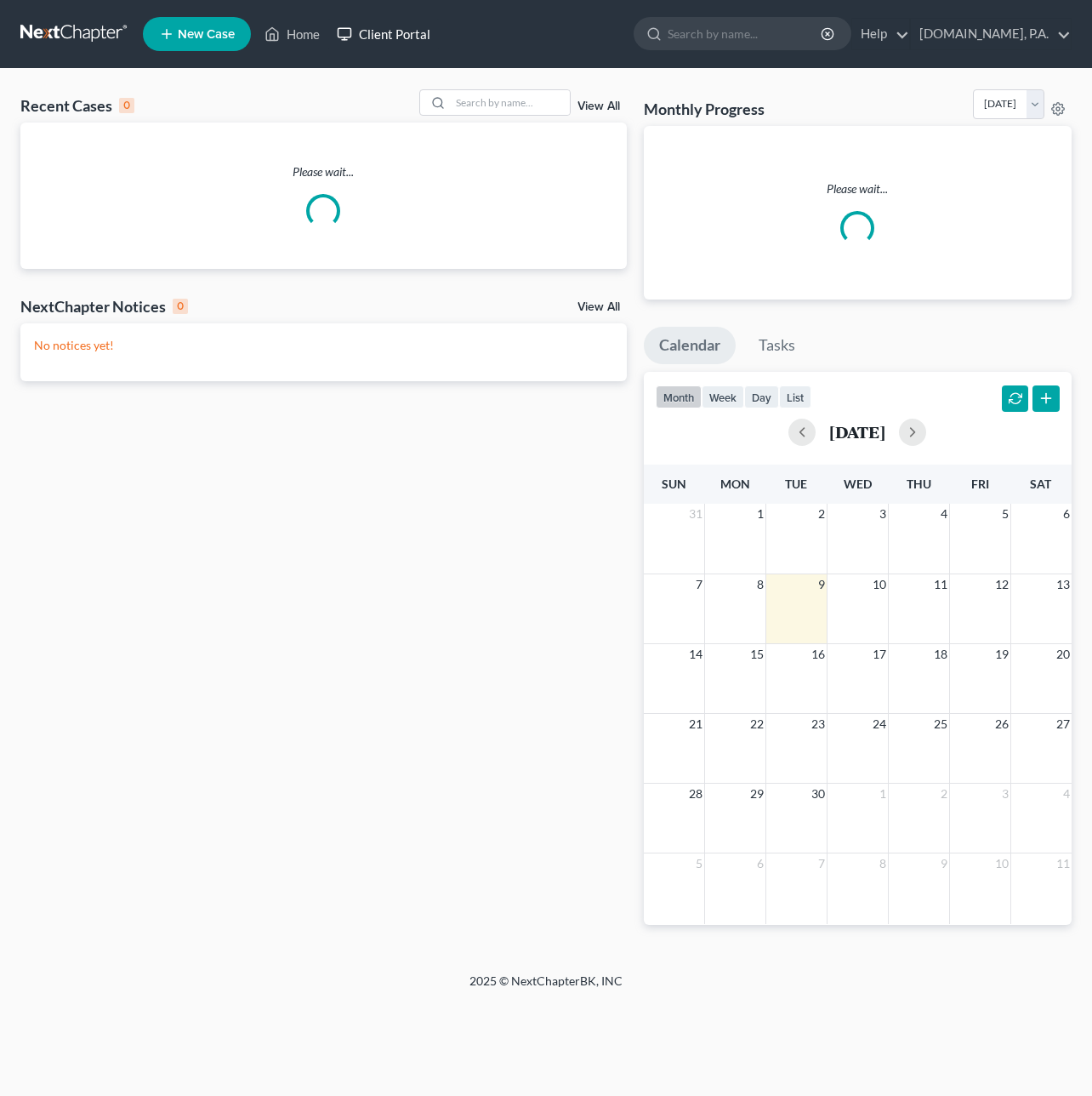
click at [395, 32] on link "Client Portal" at bounding box center [383, 33] width 111 height 30
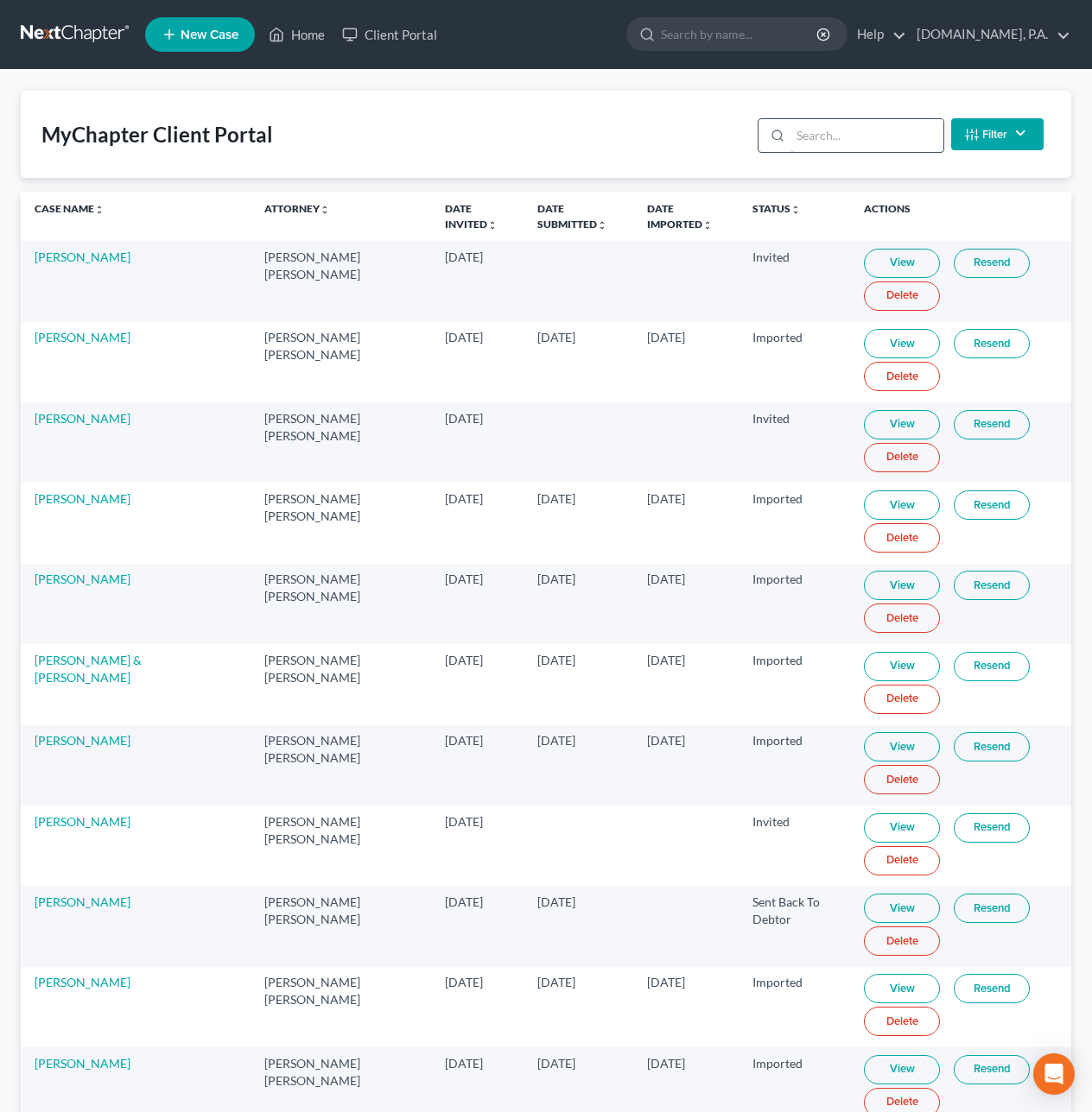
drag, startPoint x: 808, startPoint y: 127, endPoint x: 836, endPoint y: 145, distance: 33.3
click at [815, 128] on input "search" at bounding box center [867, 135] width 153 height 33
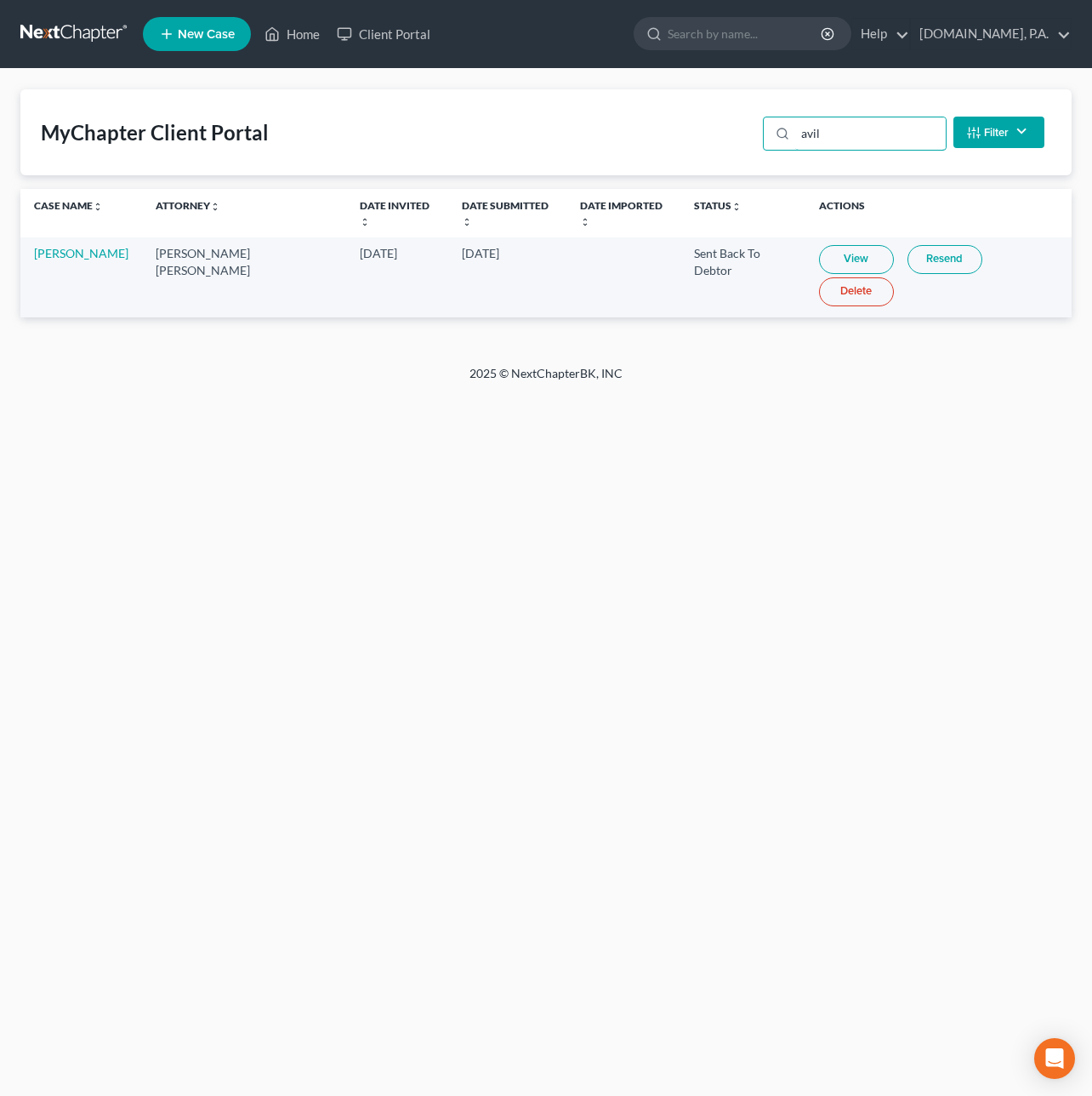
type input "avil"
click at [829, 246] on link "View" at bounding box center [857, 260] width 75 height 29
